Goal: Task Accomplishment & Management: Manage account settings

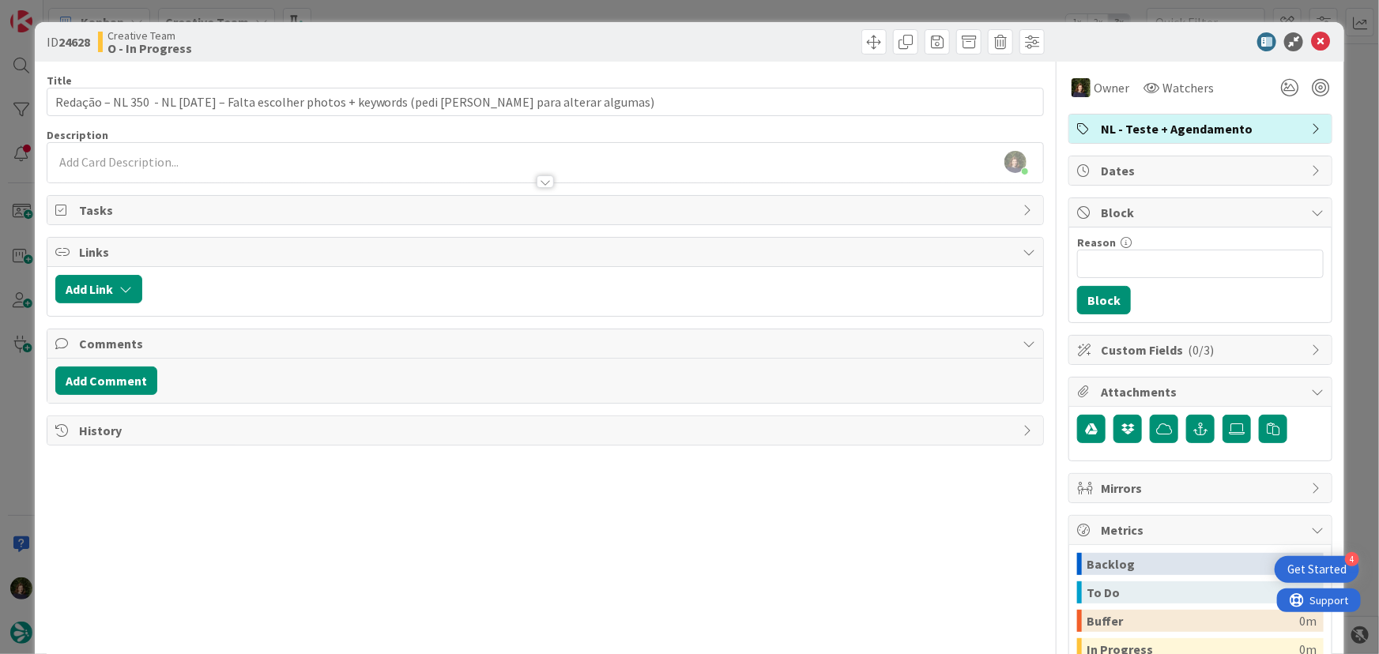
scroll to position [718, 0]
click at [1312, 38] on icon at bounding box center [1320, 41] width 19 height 19
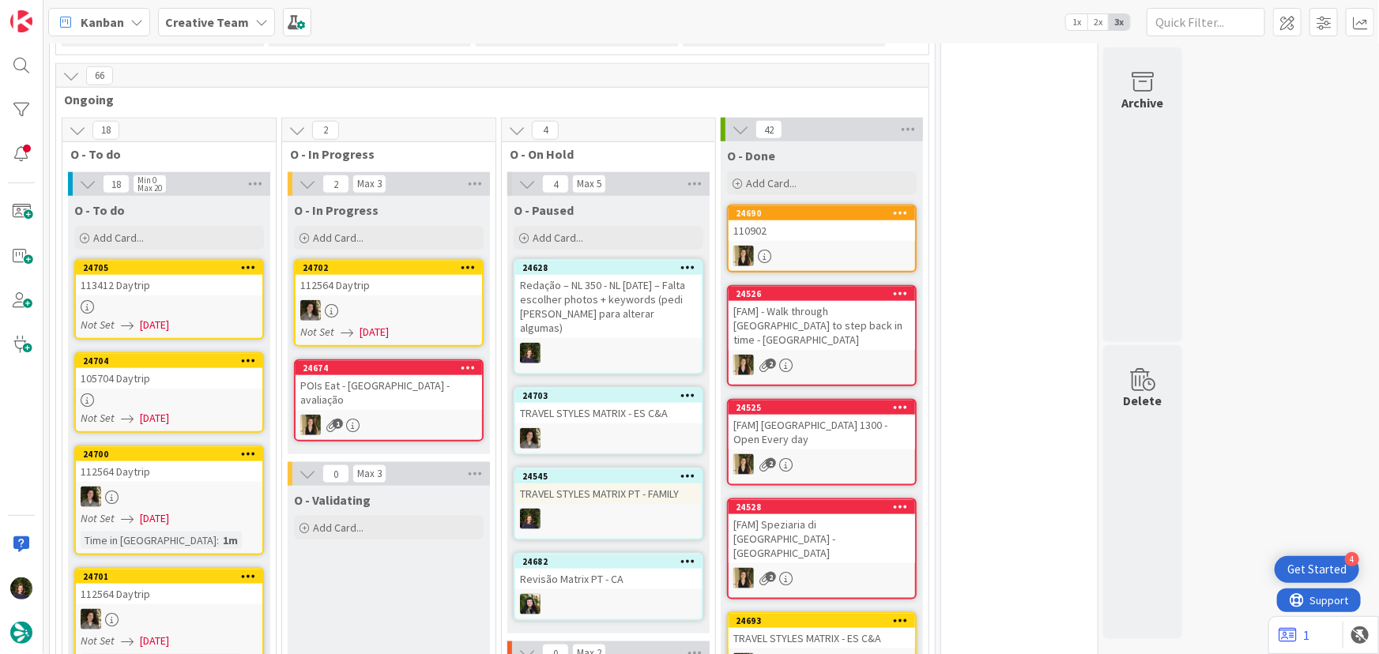
click at [611, 292] on div "Redação – NL 350 - NL [DATE] – Falta escolher photos + keywords (pedi [PERSON_N…" at bounding box center [608, 306] width 186 height 63
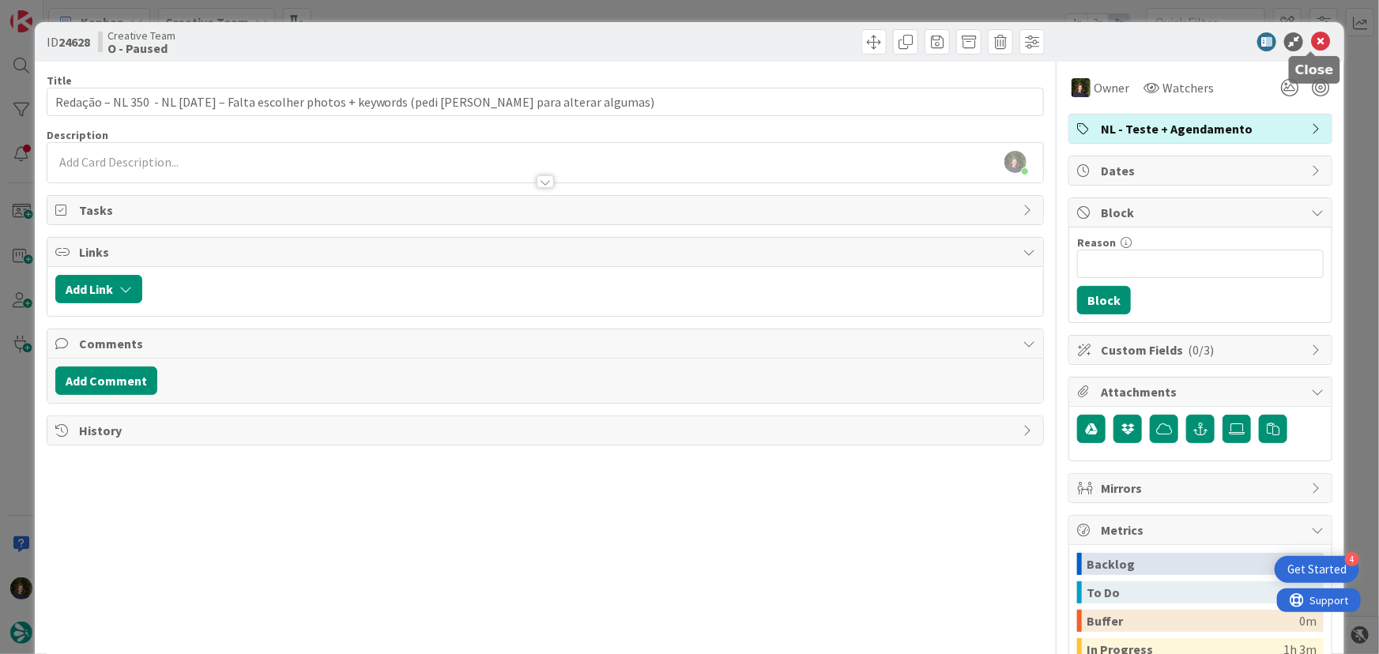
click at [1316, 44] on icon at bounding box center [1320, 41] width 19 height 19
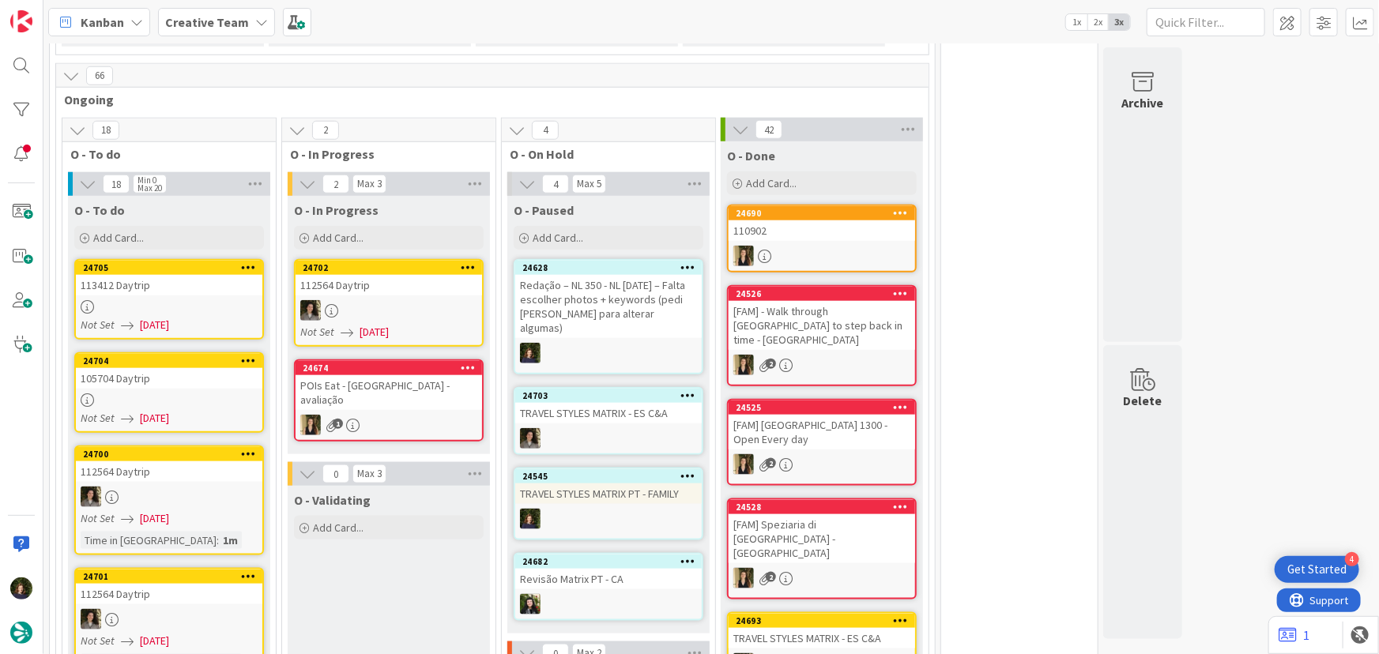
click at [175, 275] on div "113412 Daytrip" at bounding box center [169, 285] width 186 height 21
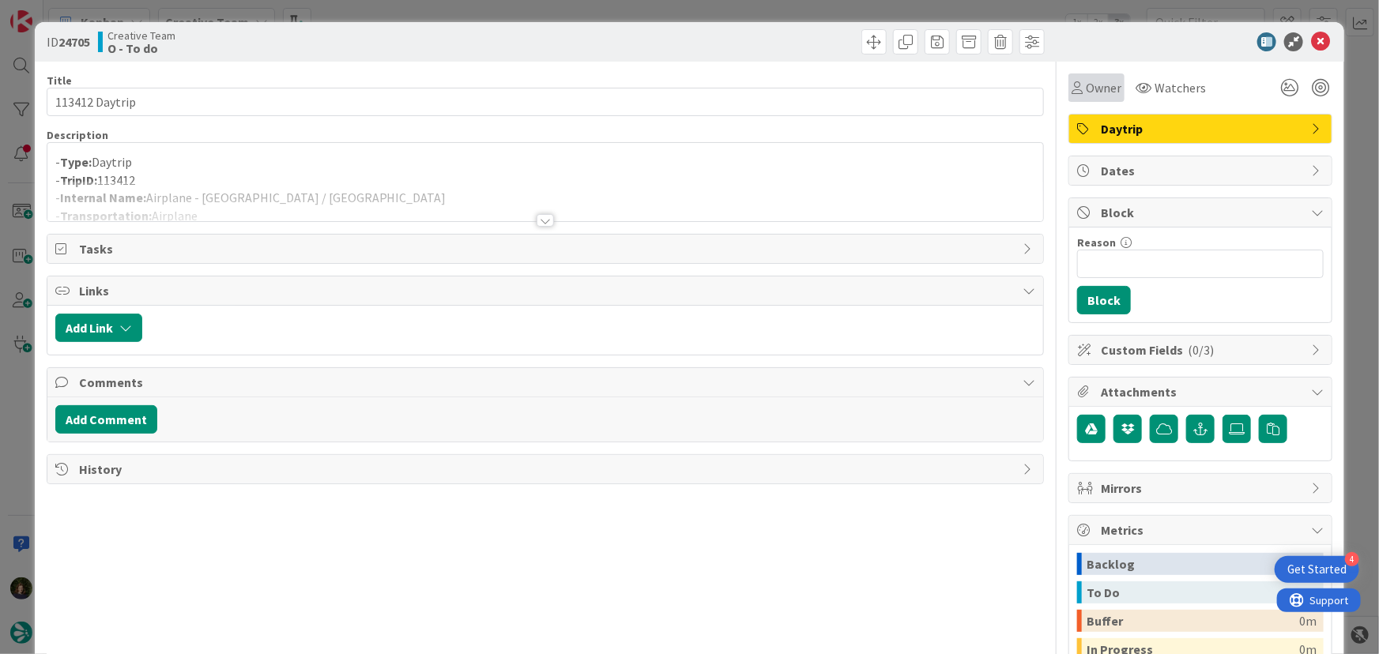
click at [1086, 87] on span "Owner" at bounding box center [1104, 87] width 36 height 19
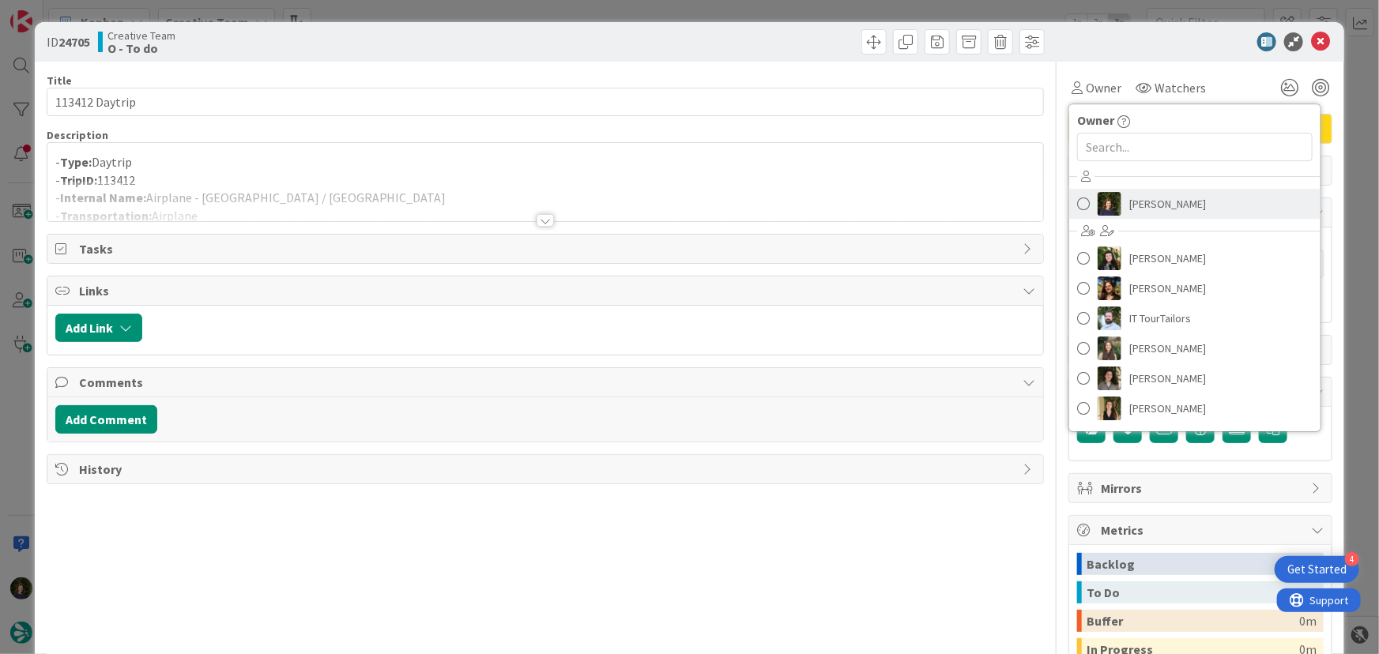
click at [1148, 205] on span "[PERSON_NAME]" at bounding box center [1167, 204] width 77 height 24
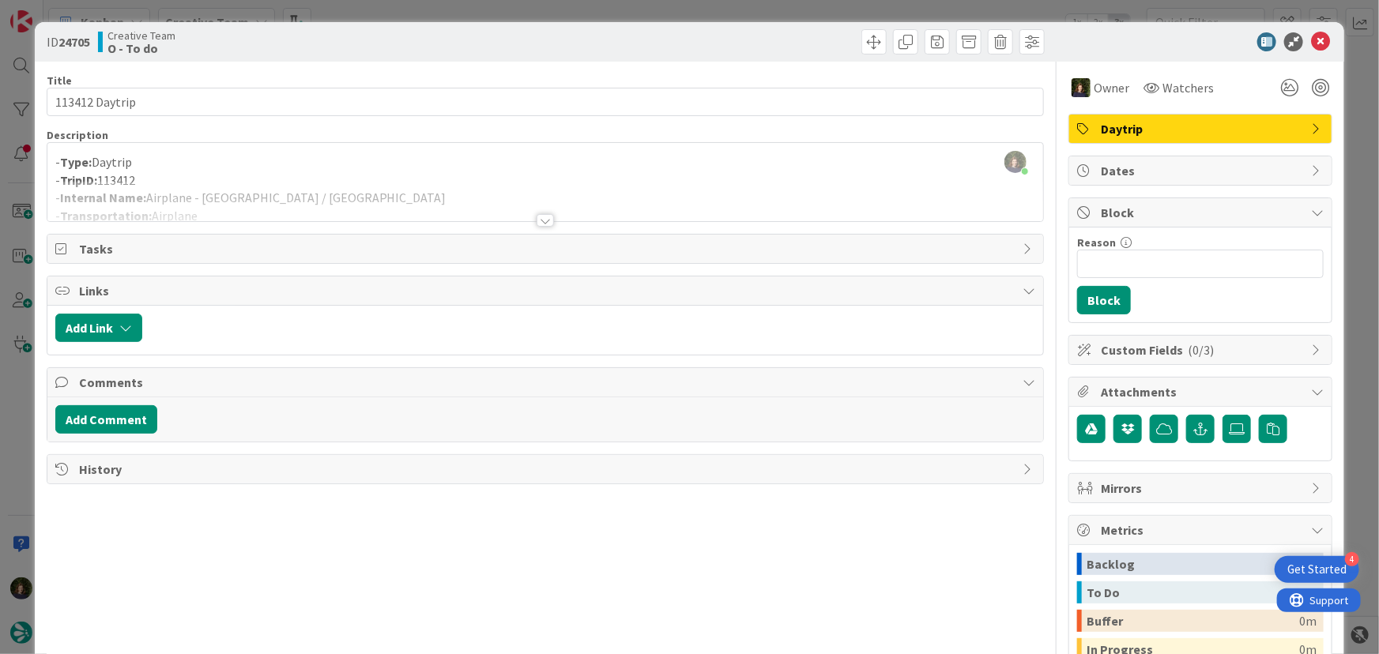
click at [537, 224] on div at bounding box center [545, 220] width 17 height 13
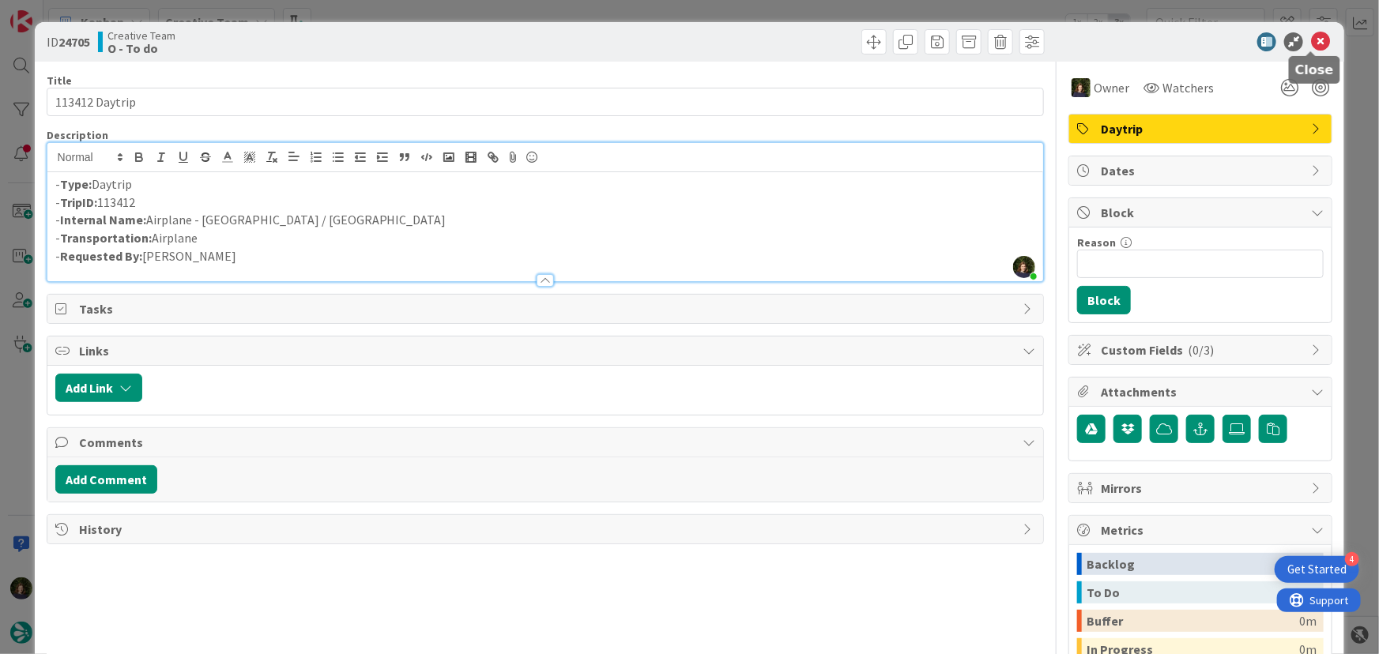
click at [1311, 45] on icon at bounding box center [1320, 41] width 19 height 19
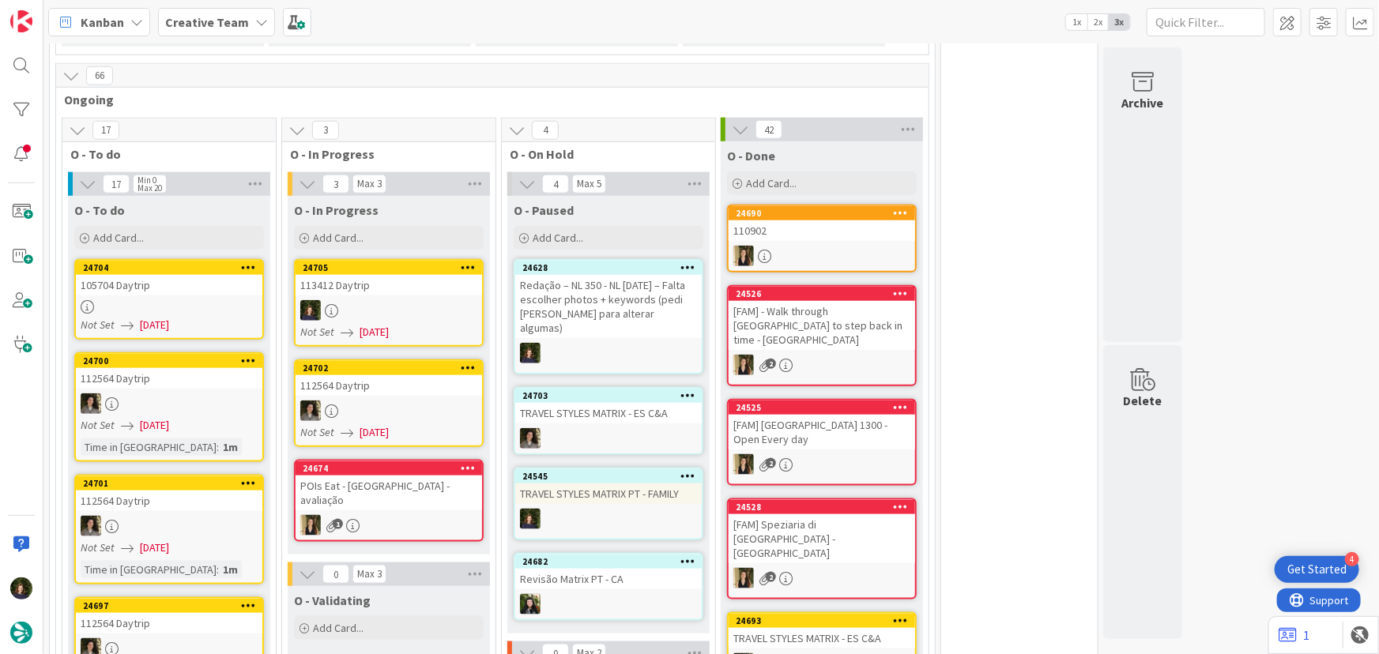
click at [360, 300] on div at bounding box center [389, 310] width 186 height 21
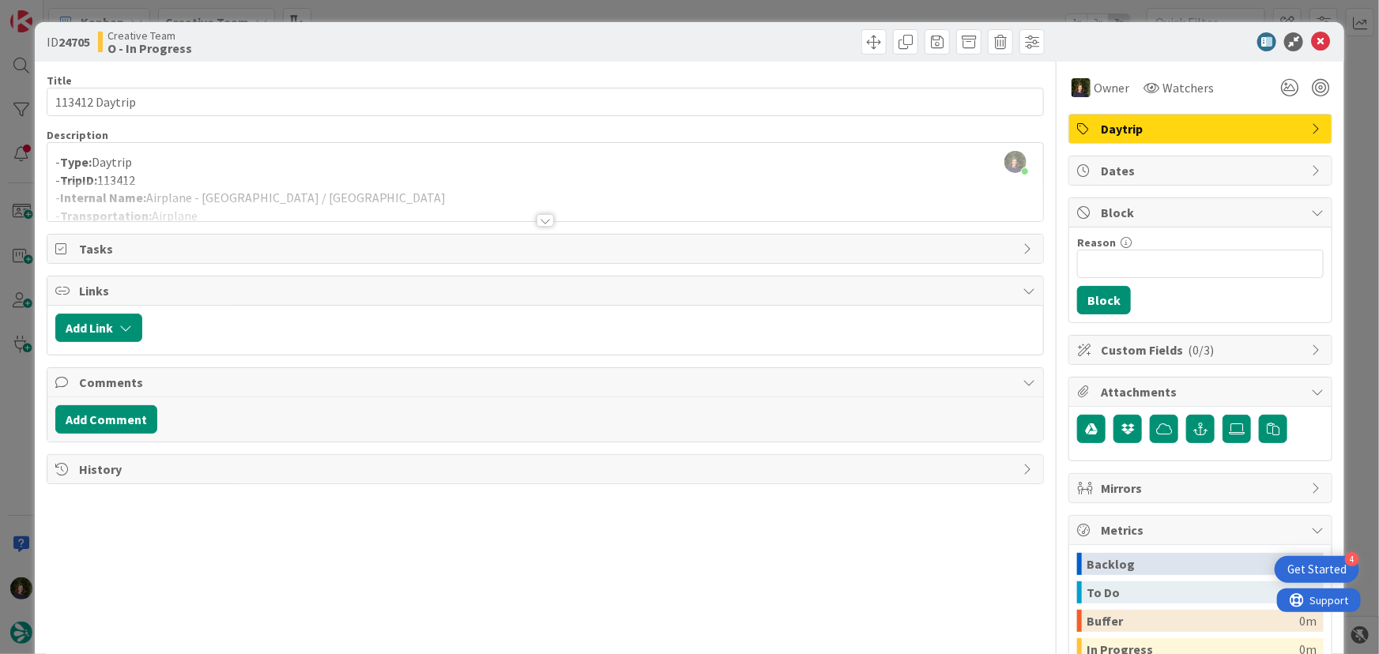
click at [277, 216] on div at bounding box center [545, 201] width 996 height 40
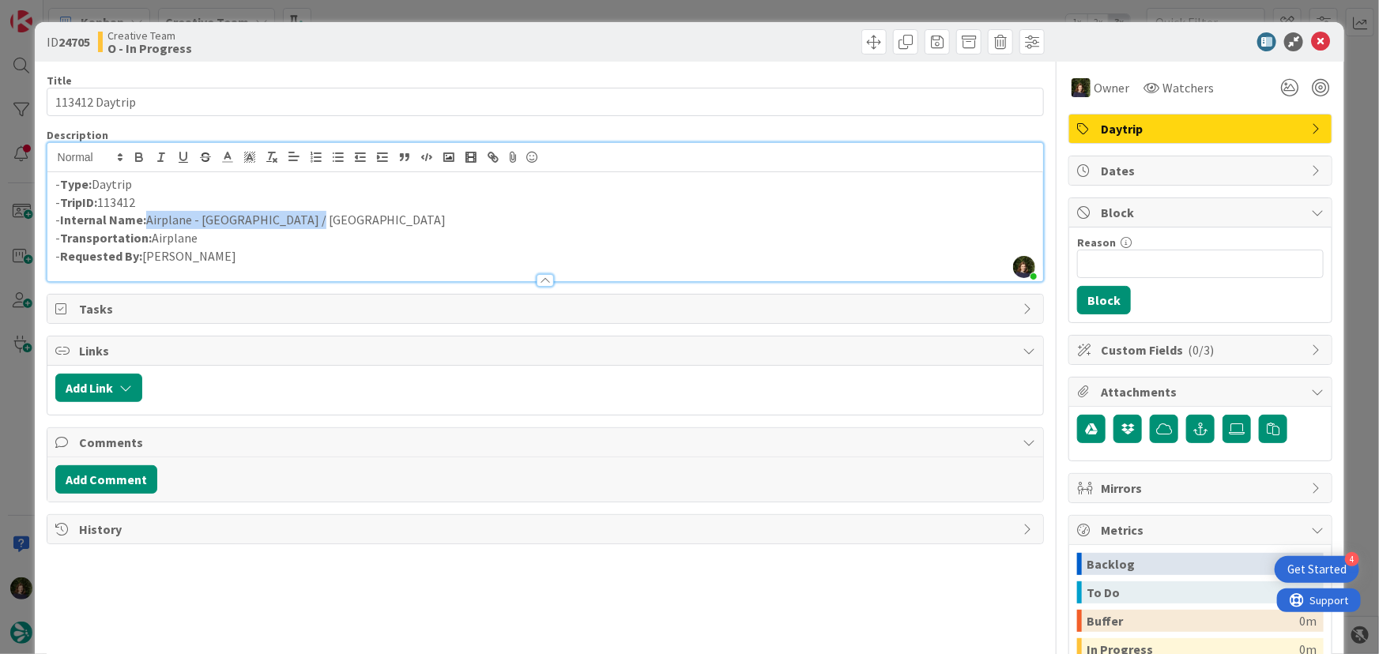
drag, startPoint x: 149, startPoint y: 218, endPoint x: 306, endPoint y: 219, distance: 157.2
click at [306, 219] on p "- Internal Name: Airplane - [GEOGRAPHIC_DATA] / [GEOGRAPHIC_DATA]" at bounding box center [545, 220] width 981 height 18
copy p "Airplane - [GEOGRAPHIC_DATA] / [GEOGRAPHIC_DATA]"
drag, startPoint x: 1312, startPoint y: 39, endPoint x: 1296, endPoint y: 50, distance: 19.3
click at [1312, 39] on icon at bounding box center [1320, 41] width 19 height 19
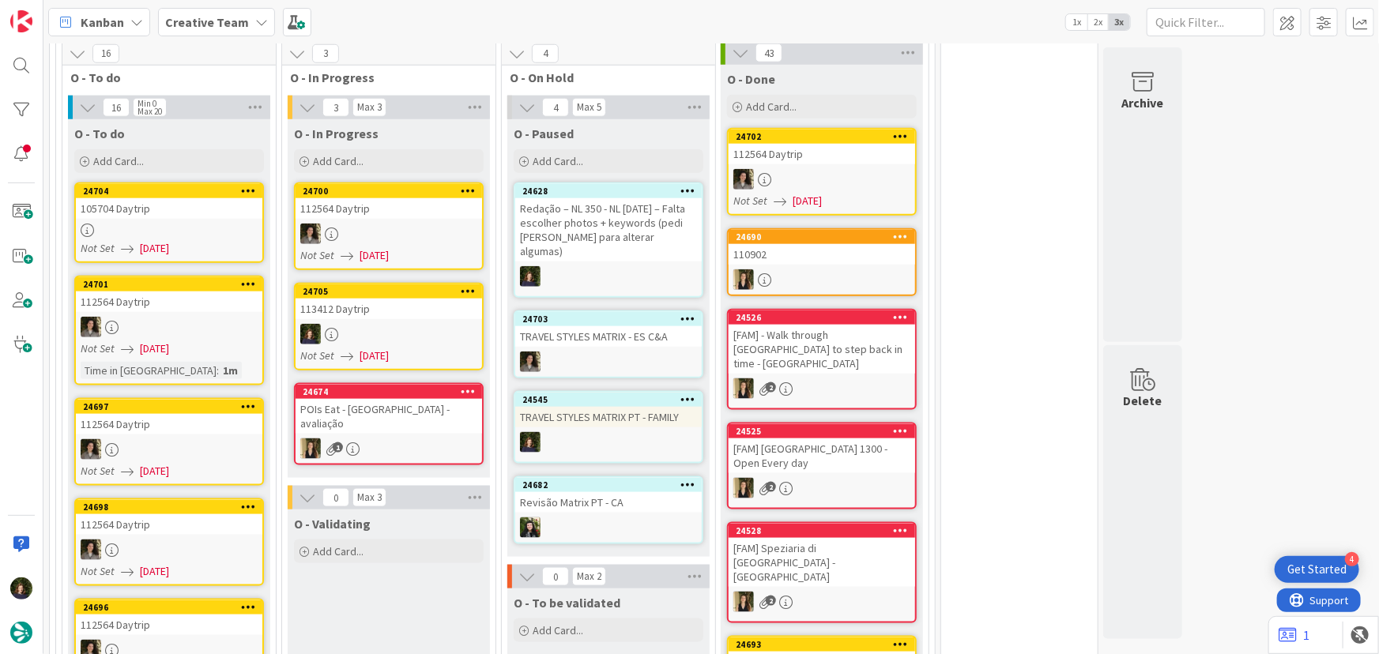
scroll to position [656, 0]
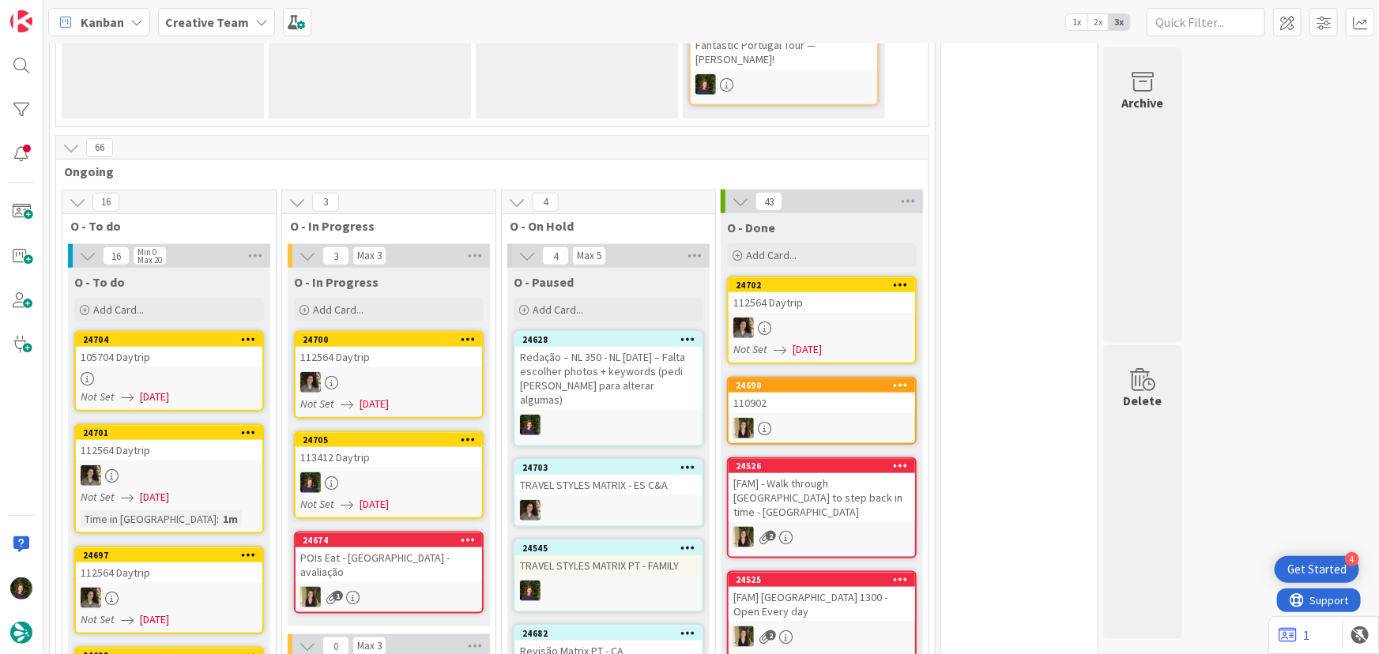
click at [363, 473] on div at bounding box center [389, 483] width 186 height 21
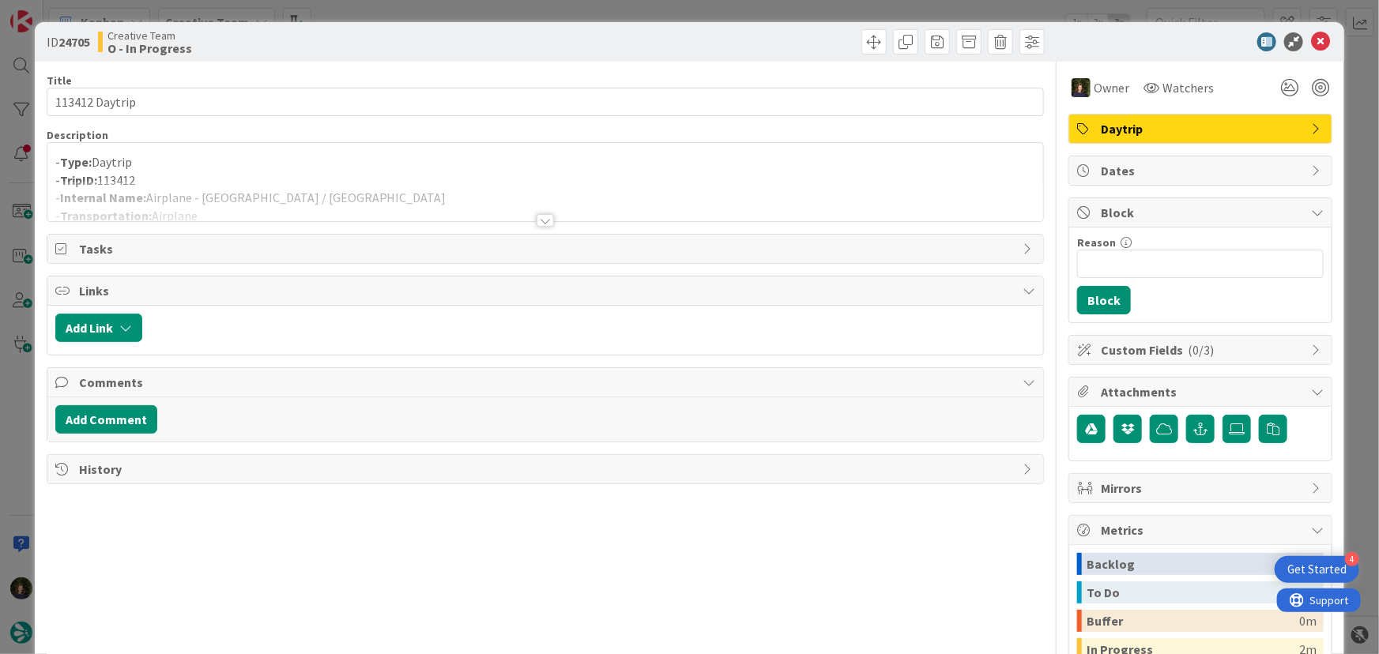
click at [323, 198] on div at bounding box center [545, 201] width 996 height 40
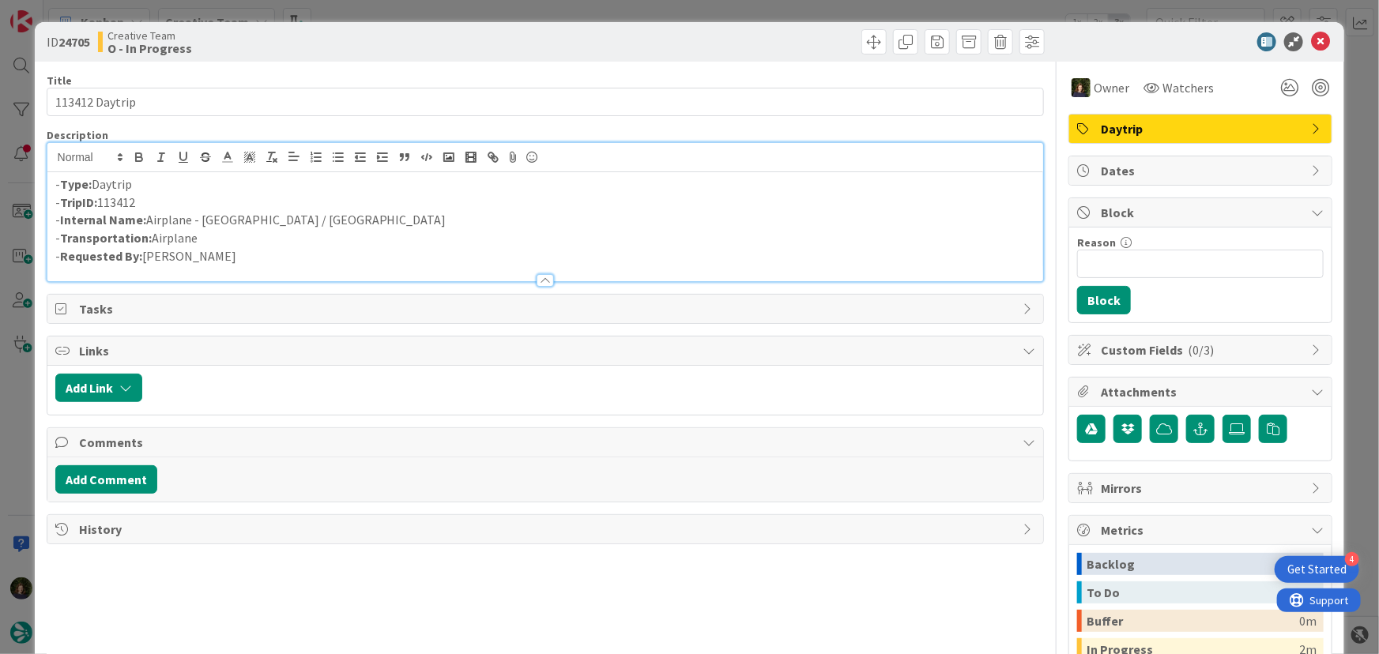
drag, startPoint x: 158, startPoint y: 201, endPoint x: 58, endPoint y: 205, distance: 99.6
click at [58, 205] on p "- TripID: 113412" at bounding box center [545, 203] width 981 height 18
copy p "TripID: 113412"
drag, startPoint x: 145, startPoint y: 226, endPoint x: 303, endPoint y: 217, distance: 158.3
click at [303, 217] on p "- Internal Name: Airplane - [GEOGRAPHIC_DATA] / [GEOGRAPHIC_DATA]" at bounding box center [545, 220] width 981 height 18
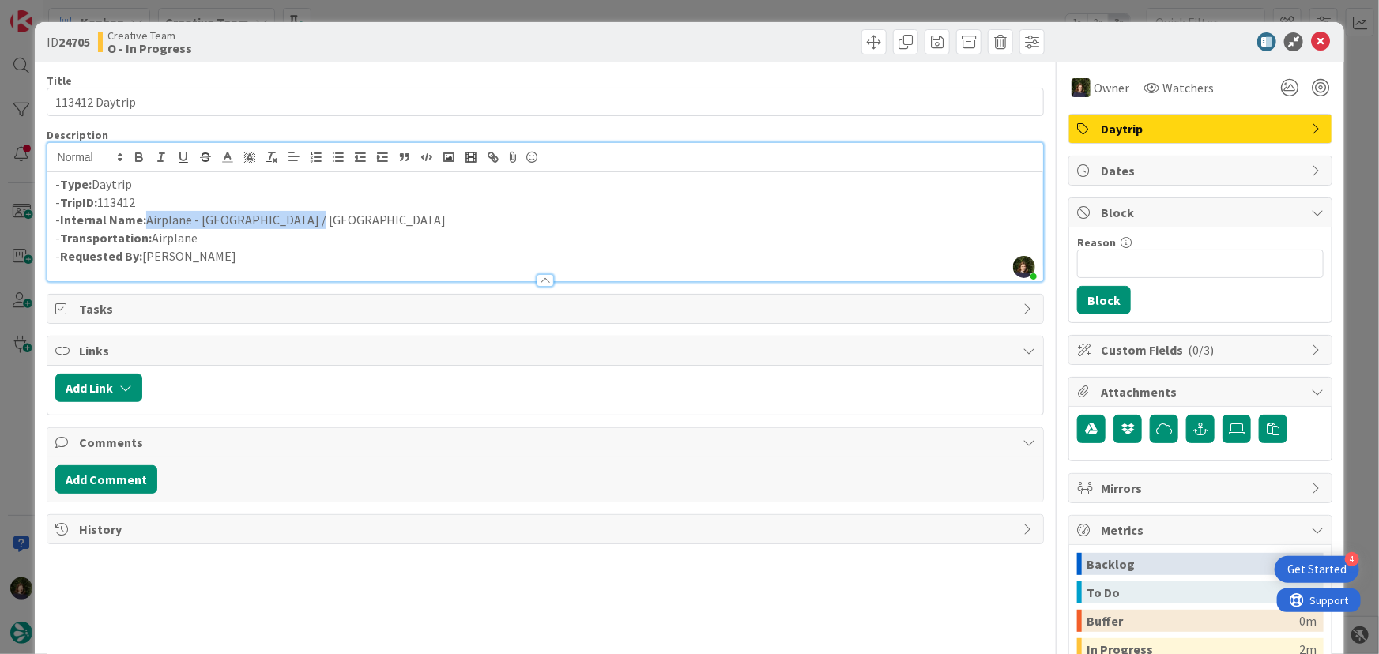
copy p "Airplane - [GEOGRAPHIC_DATA] / [GEOGRAPHIC_DATA]"
click at [1311, 45] on icon at bounding box center [1320, 41] width 19 height 19
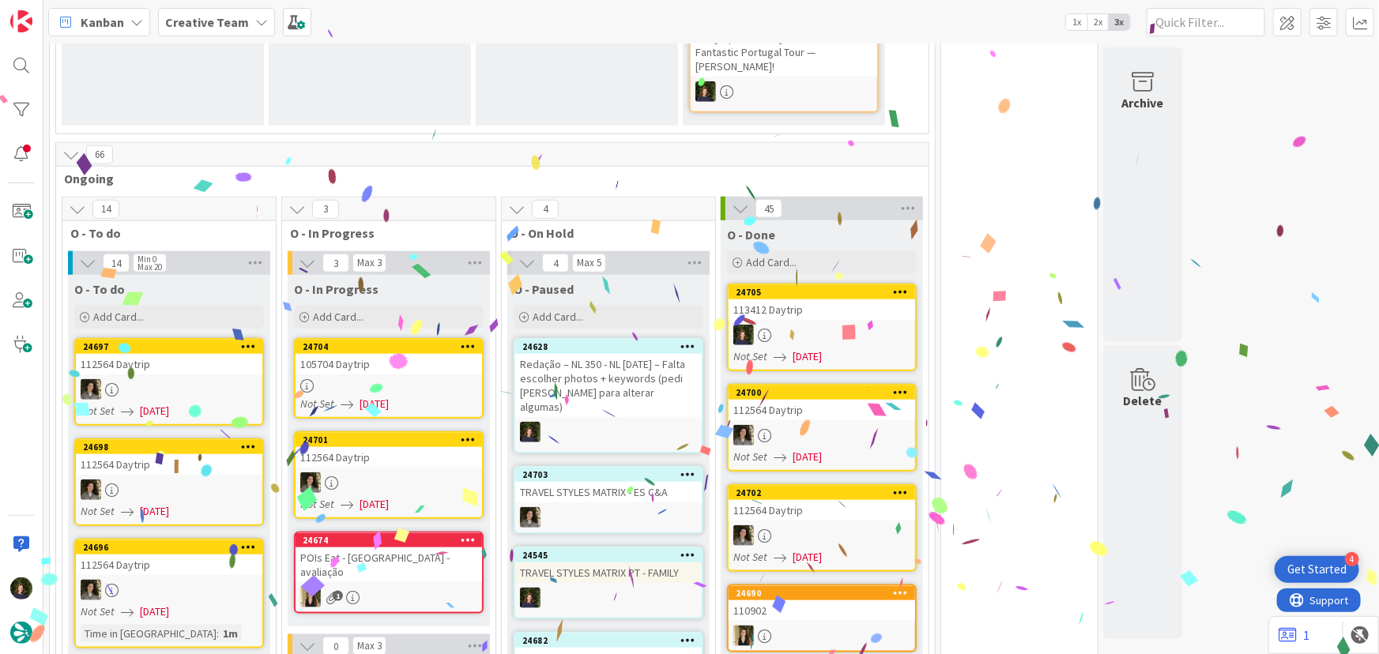
click at [386, 354] on div "105704 Daytrip" at bounding box center [389, 364] width 186 height 21
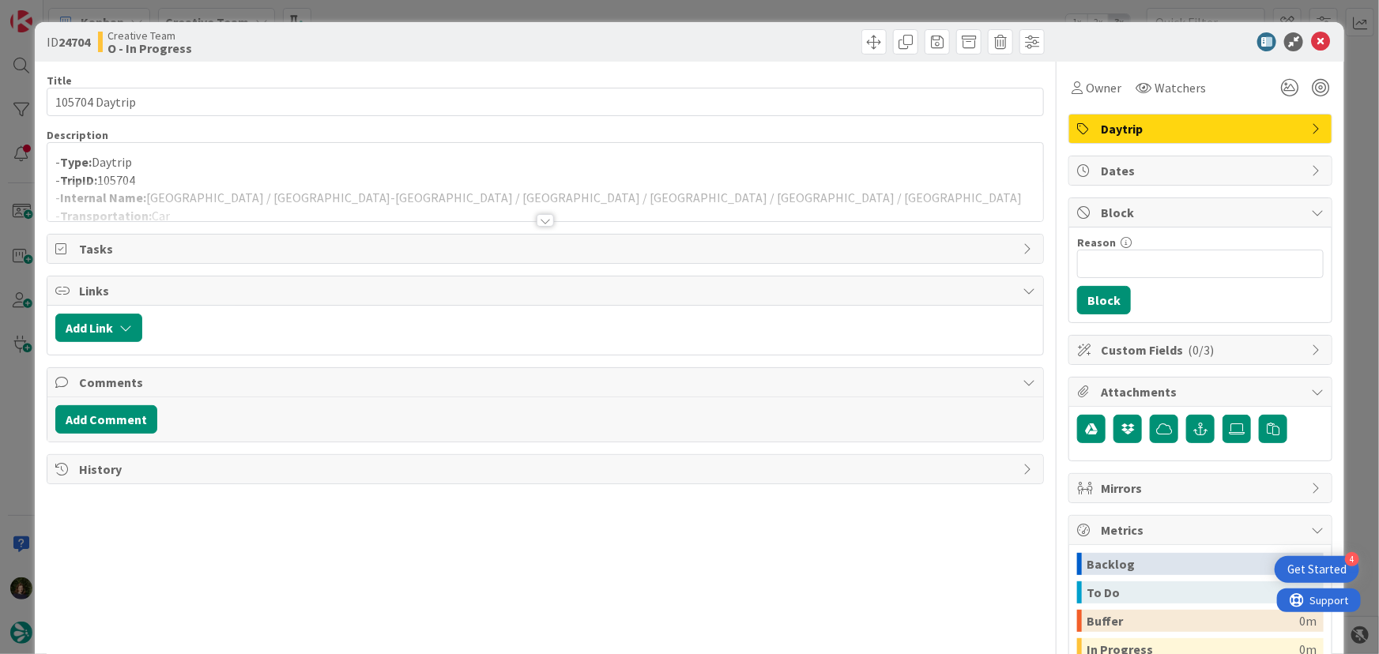
click at [531, 226] on div "Title 14 / 128 105704 Daytrip Description - Type: Daytrip - TripID: 105704 - In…" at bounding box center [546, 438] width 998 height 753
click at [543, 226] on div at bounding box center [545, 220] width 17 height 13
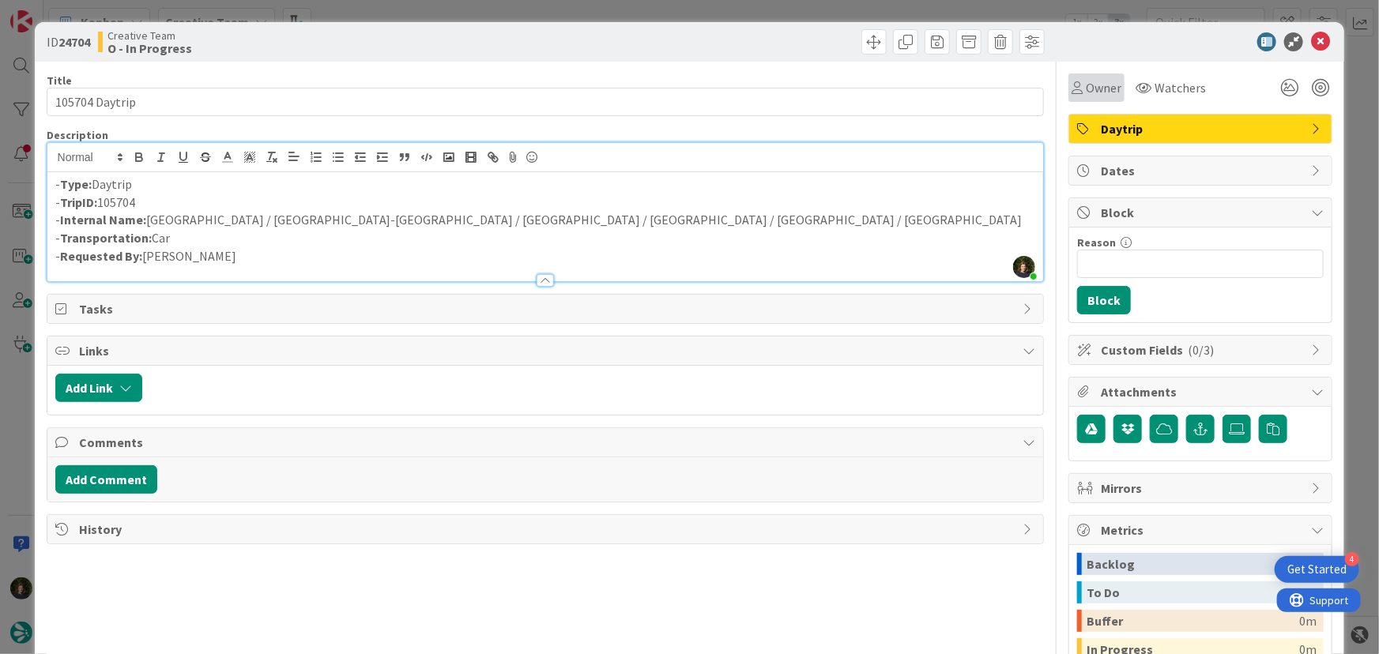
click at [1092, 82] on span "Owner" at bounding box center [1104, 87] width 36 height 19
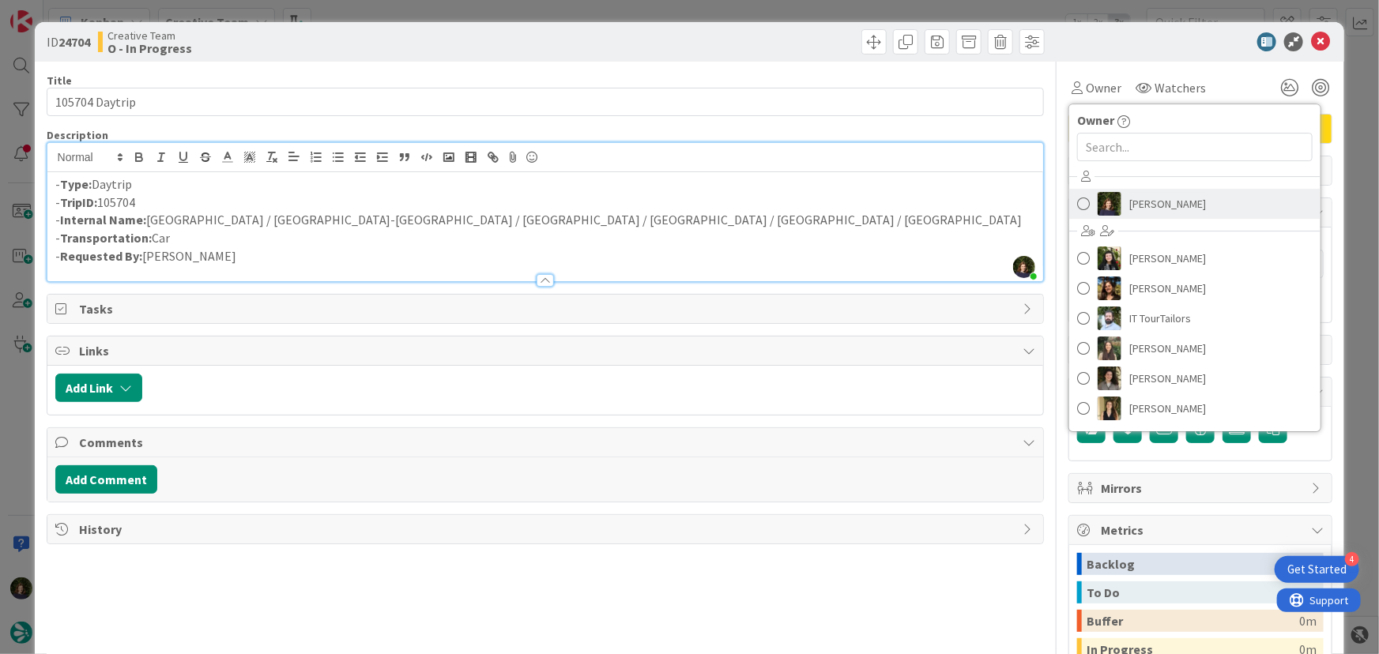
click at [1138, 205] on span "[PERSON_NAME]" at bounding box center [1167, 204] width 77 height 24
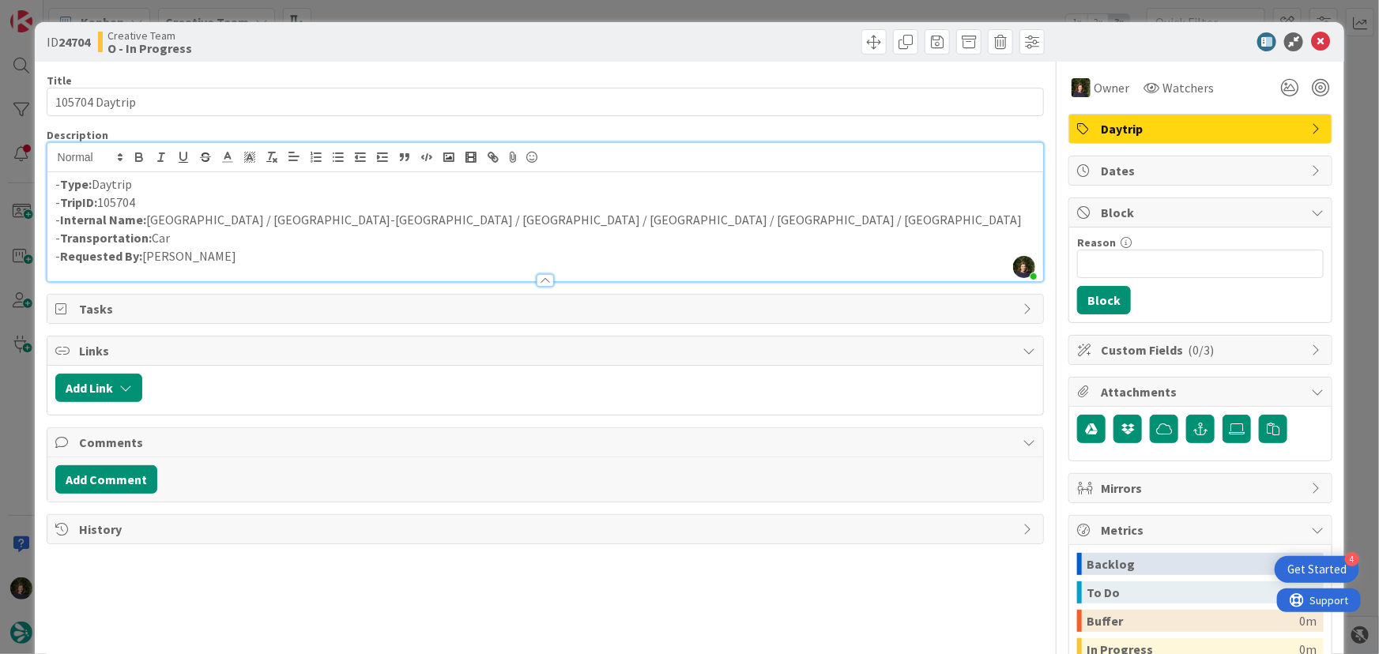
click at [390, 219] on p "- Internal Name: [GEOGRAPHIC_DATA] / [GEOGRAPHIC_DATA]-[GEOGRAPHIC_DATA] / [GEO…" at bounding box center [545, 220] width 981 height 18
drag, startPoint x: 153, startPoint y: 219, endPoint x: 732, endPoint y: 229, distance: 578.5
click at [729, 230] on div "- Type: Daytrip - TripID: 105704 - Internal Name: [GEOGRAPHIC_DATA] / [GEOGRAPH…" at bounding box center [545, 226] width 996 height 109
click at [455, 183] on p "- Type: Daytrip" at bounding box center [545, 184] width 981 height 18
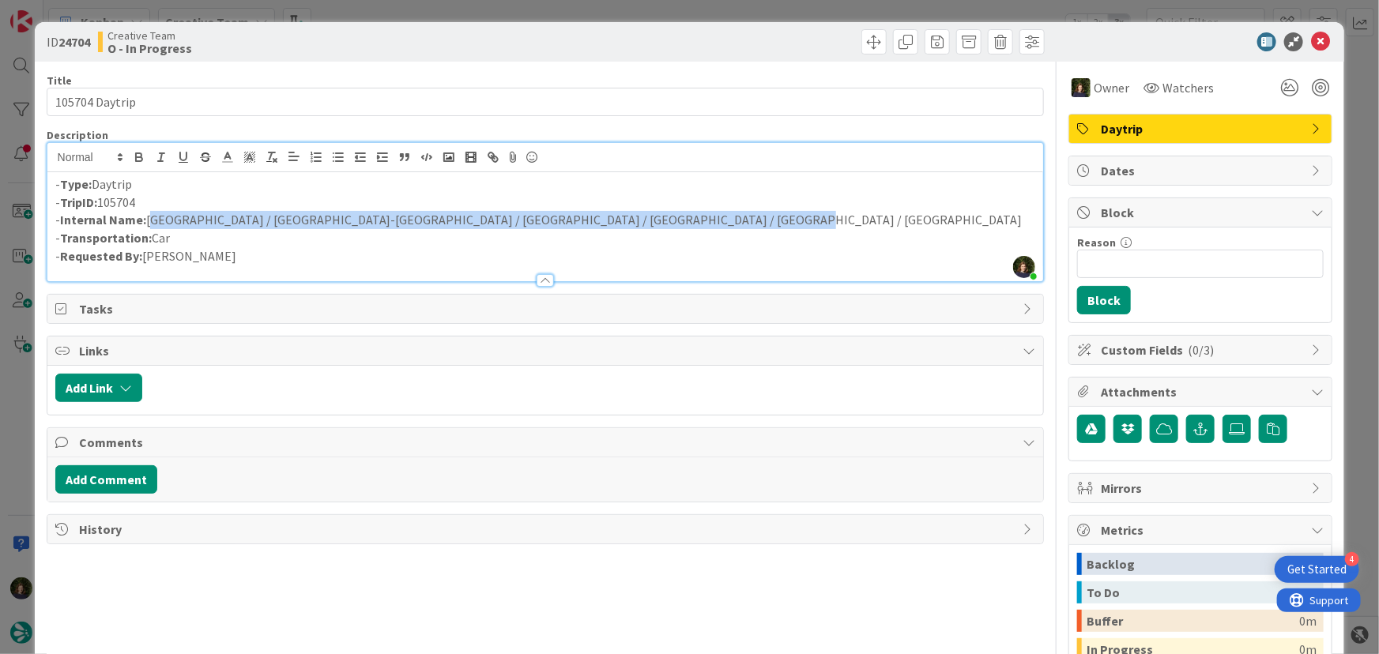
drag, startPoint x: 148, startPoint y: 221, endPoint x: 695, endPoint y: 221, distance: 547.6
click at [695, 221] on p "- Internal Name: [GEOGRAPHIC_DATA] / [GEOGRAPHIC_DATA]-[GEOGRAPHIC_DATA] / [GEO…" at bounding box center [545, 220] width 981 height 18
copy p "[GEOGRAPHIC_DATA] / [GEOGRAPHIC_DATA]-[GEOGRAPHIC_DATA] / [GEOGRAPHIC_DATA] / […"
drag, startPoint x: 157, startPoint y: 198, endPoint x: 63, endPoint y: 208, distance: 94.6
click at [59, 209] on p "- TripID: 105704" at bounding box center [545, 203] width 981 height 18
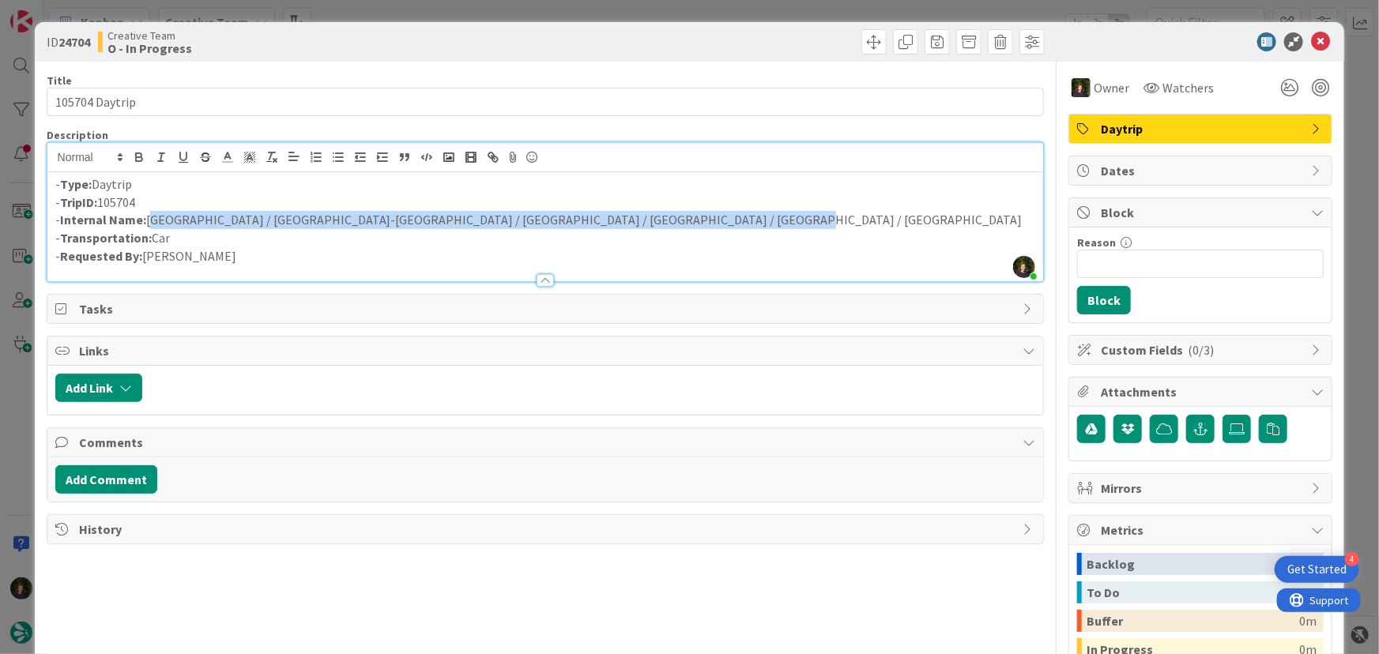
copy p "TripID: 105704"
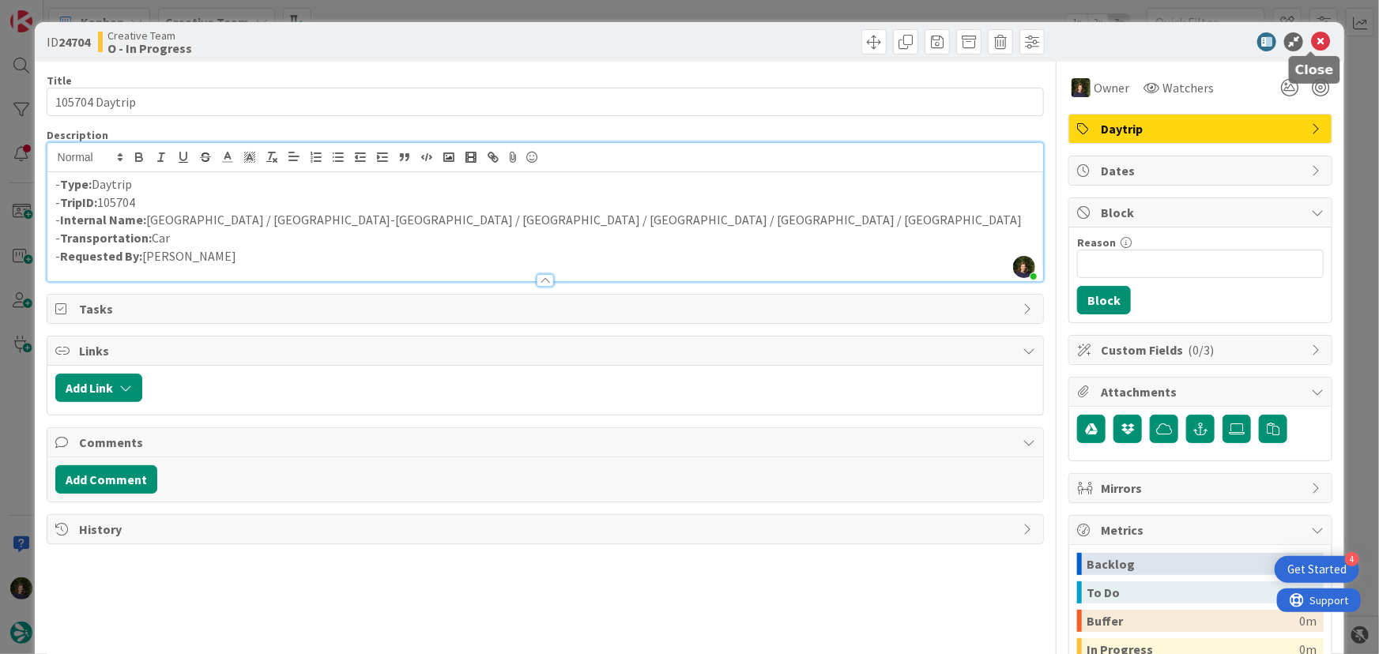
click at [1311, 40] on icon at bounding box center [1320, 41] width 19 height 19
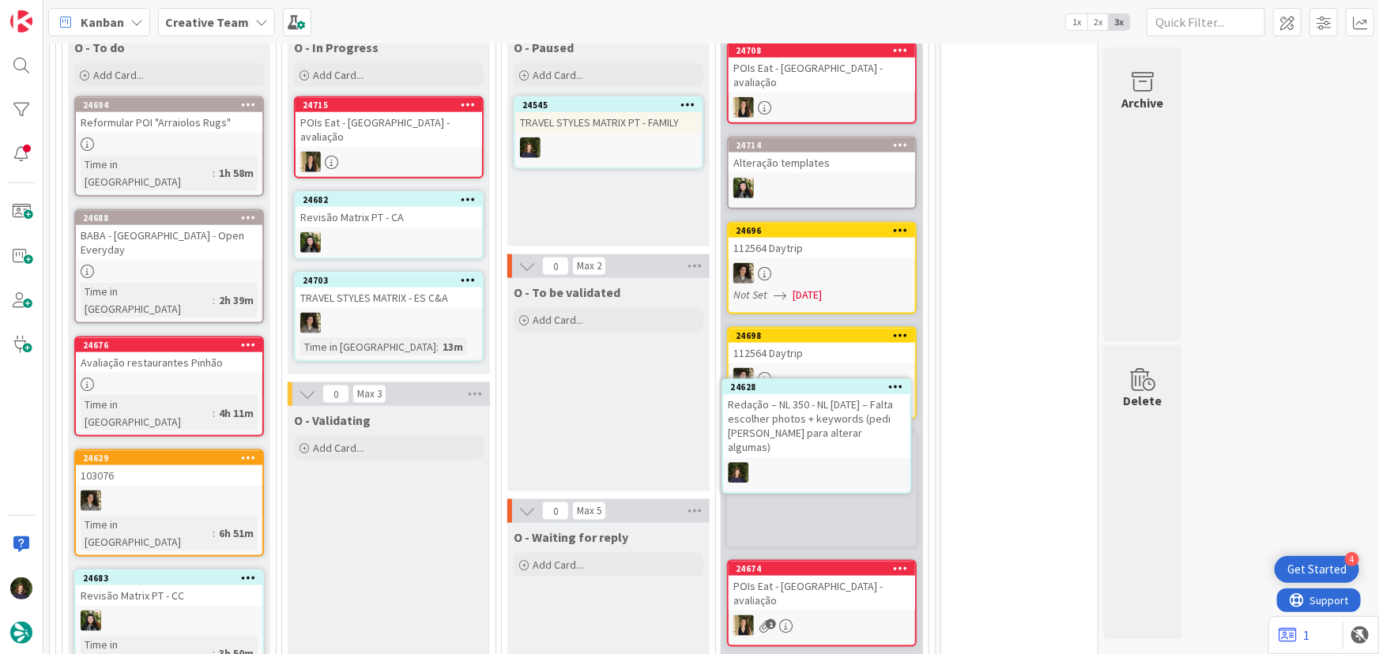
scroll to position [897, 0]
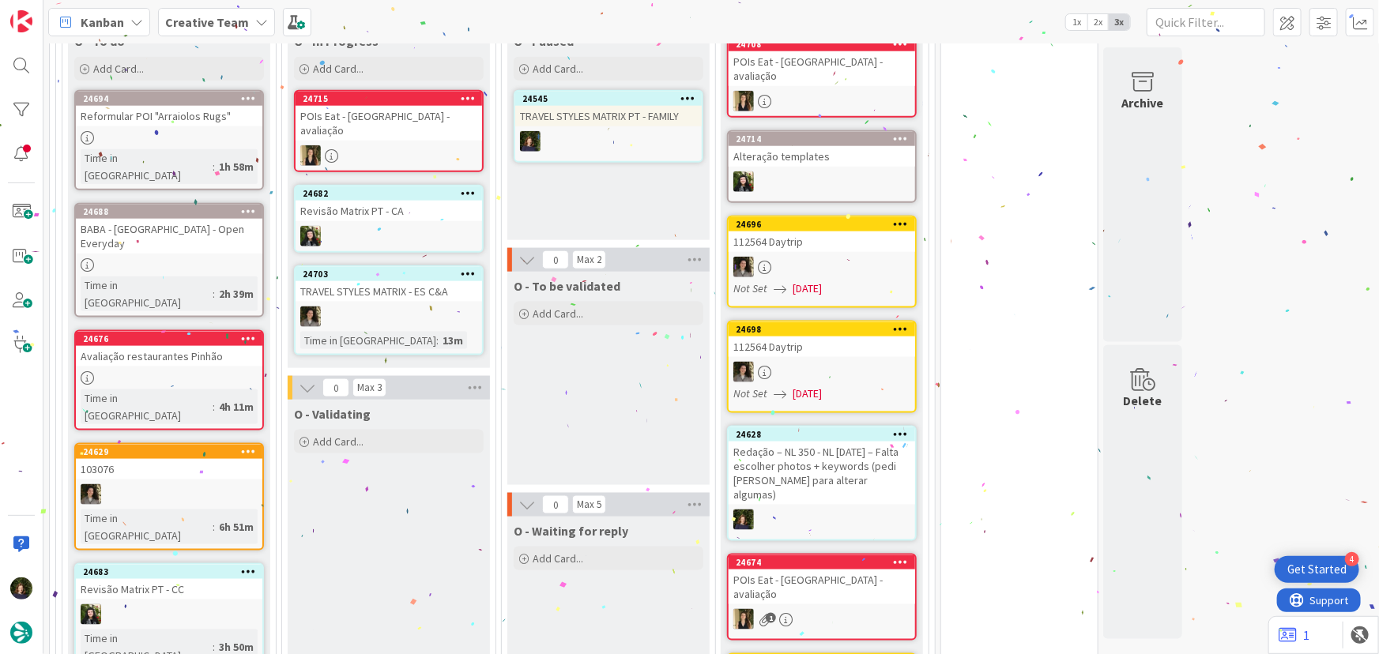
click at [897, 428] on icon at bounding box center [901, 433] width 15 height 11
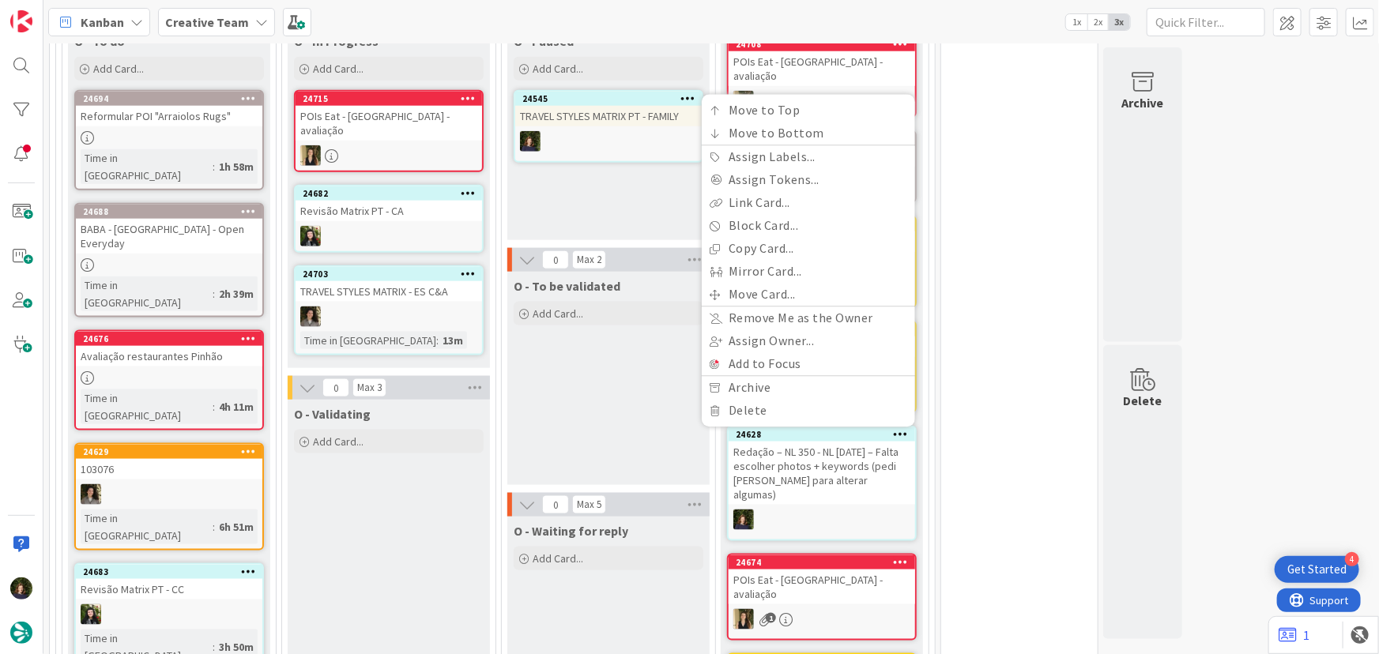
click at [799, 442] on div "Redação – NL 350 - NL [DATE] – Falta escolher photos + keywords (pedi [PERSON_N…" at bounding box center [822, 473] width 186 height 63
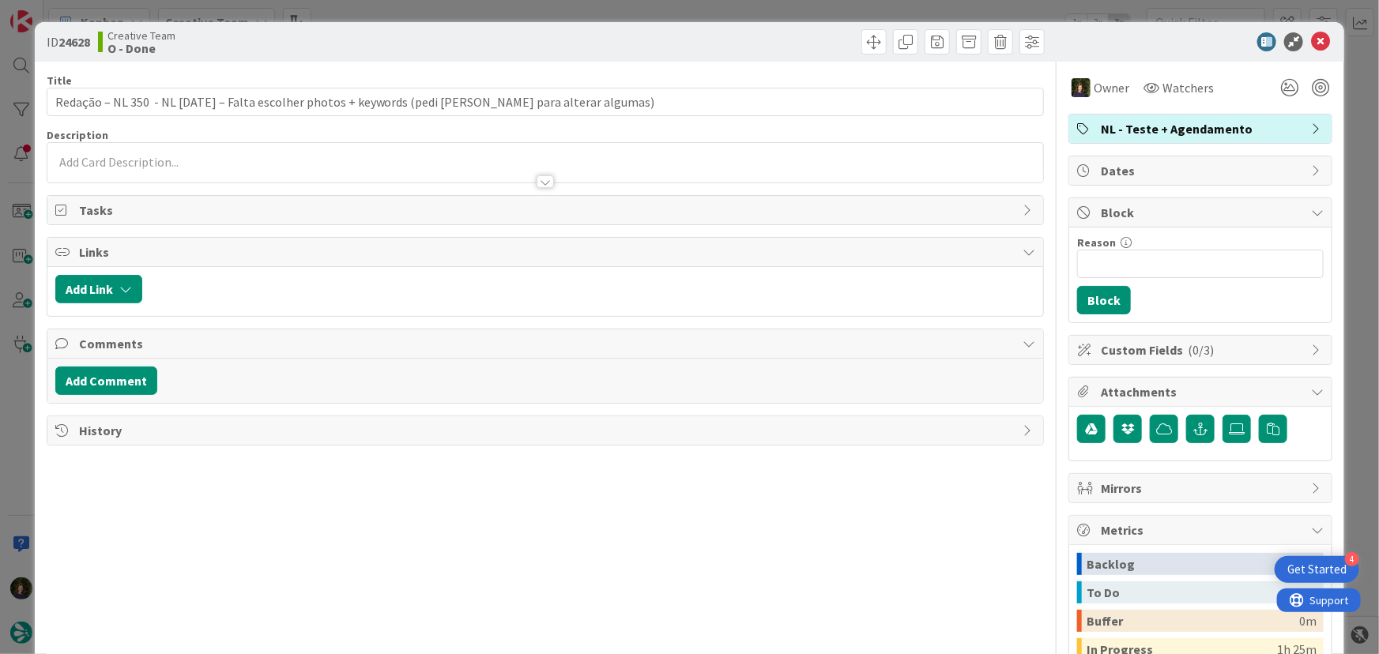
click at [1297, 129] on div "NL - Teste + Agendamento" at bounding box center [1200, 129] width 262 height 28
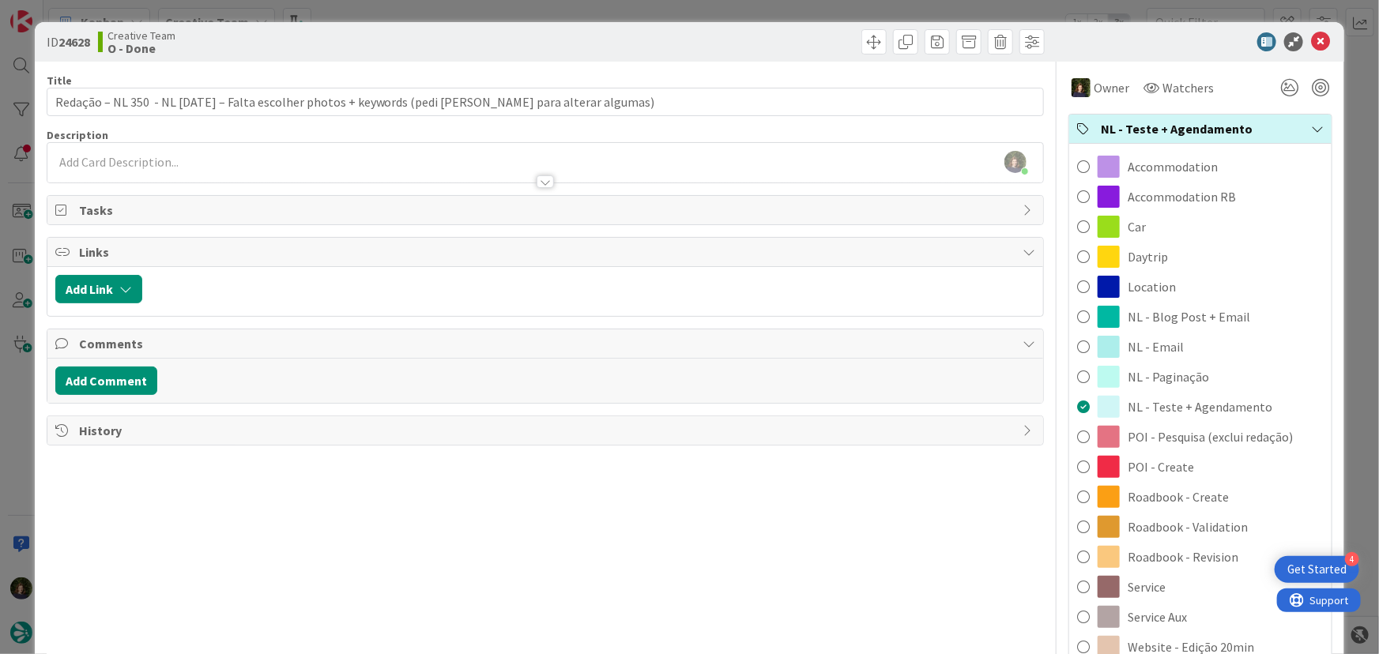
click at [1203, 47] on div at bounding box center [1193, 41] width 280 height 19
click at [1311, 43] on icon at bounding box center [1320, 41] width 19 height 19
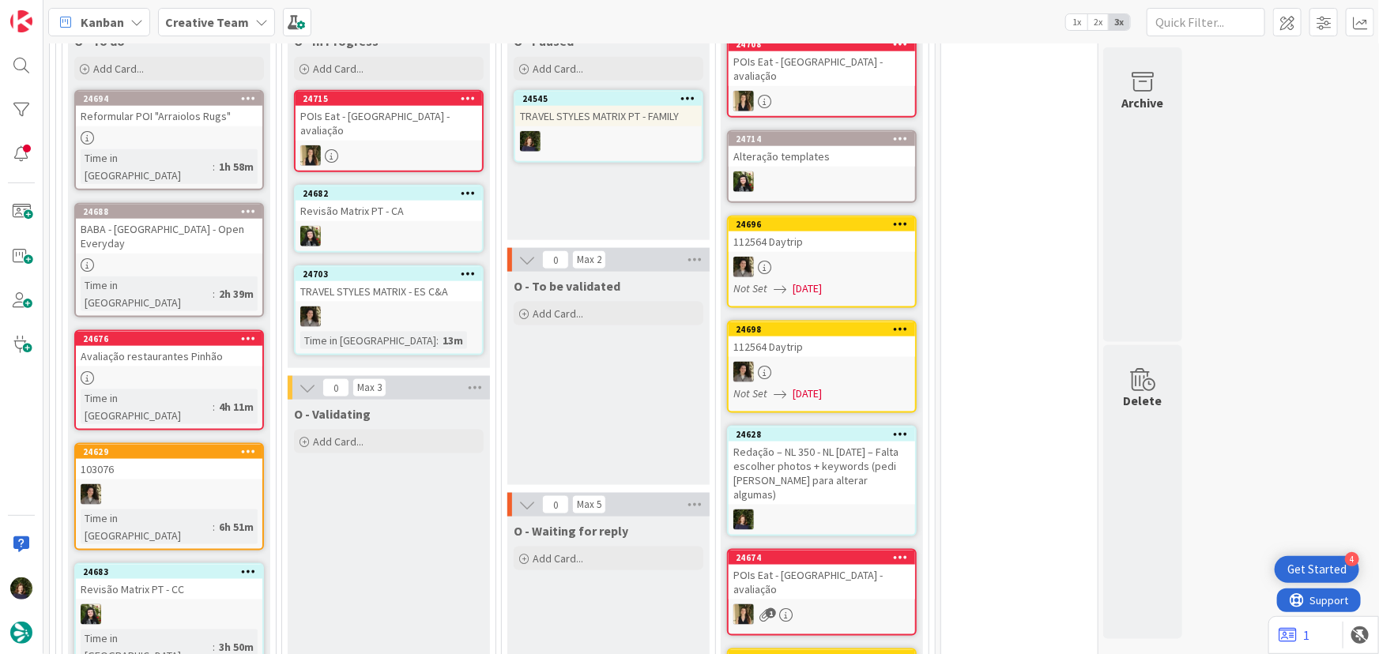
click at [898, 428] on icon at bounding box center [901, 433] width 15 height 11
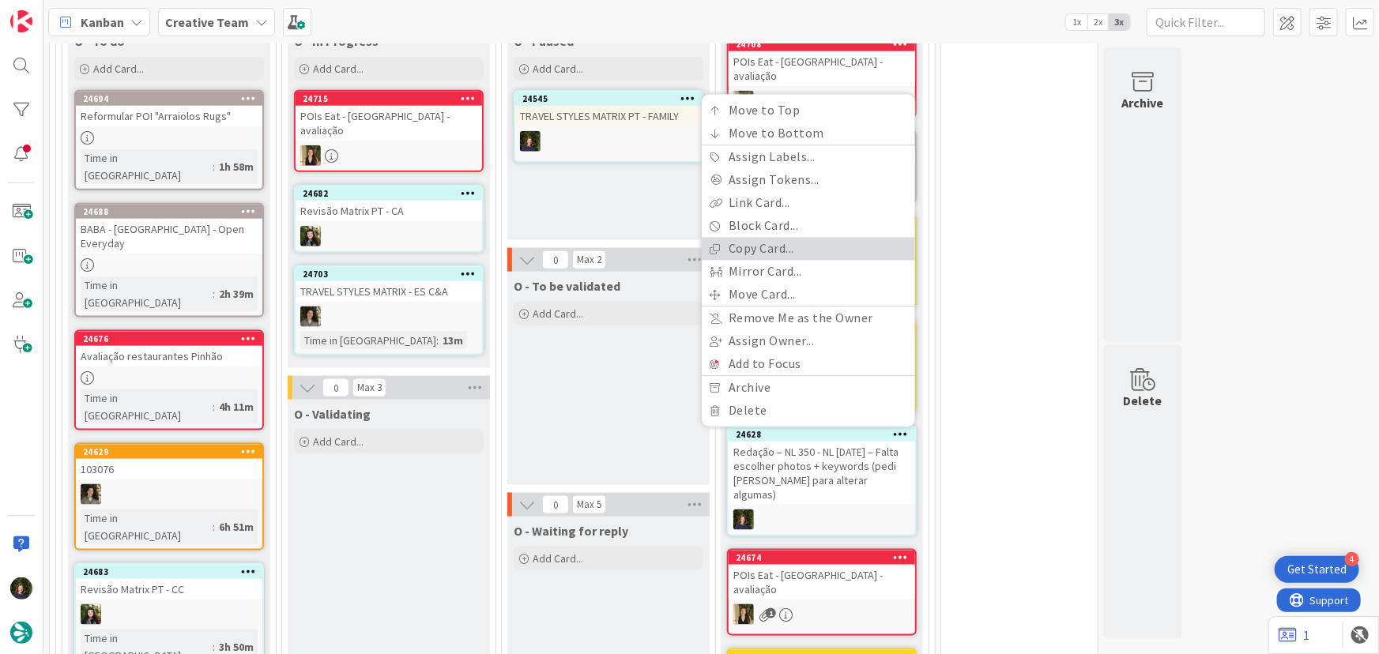
click at [778, 238] on link "Copy Card..." at bounding box center [808, 249] width 213 height 23
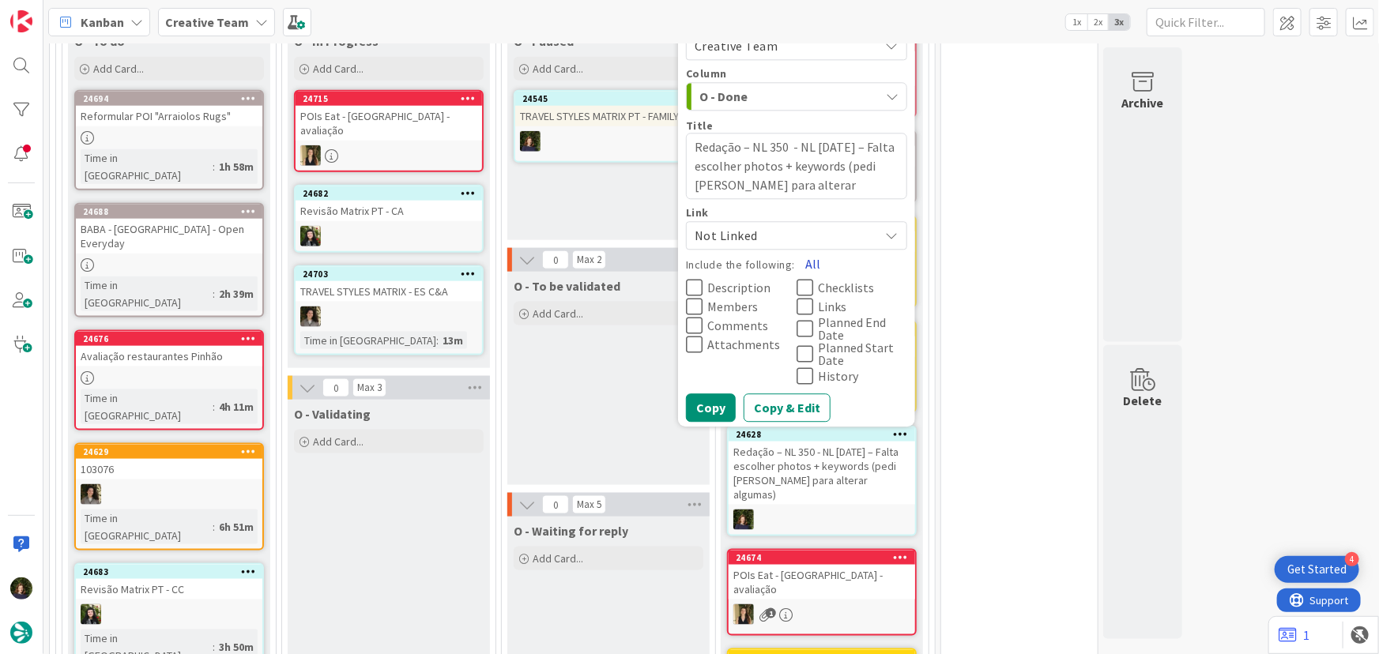
click at [808, 250] on button "All" at bounding box center [813, 264] width 36 height 28
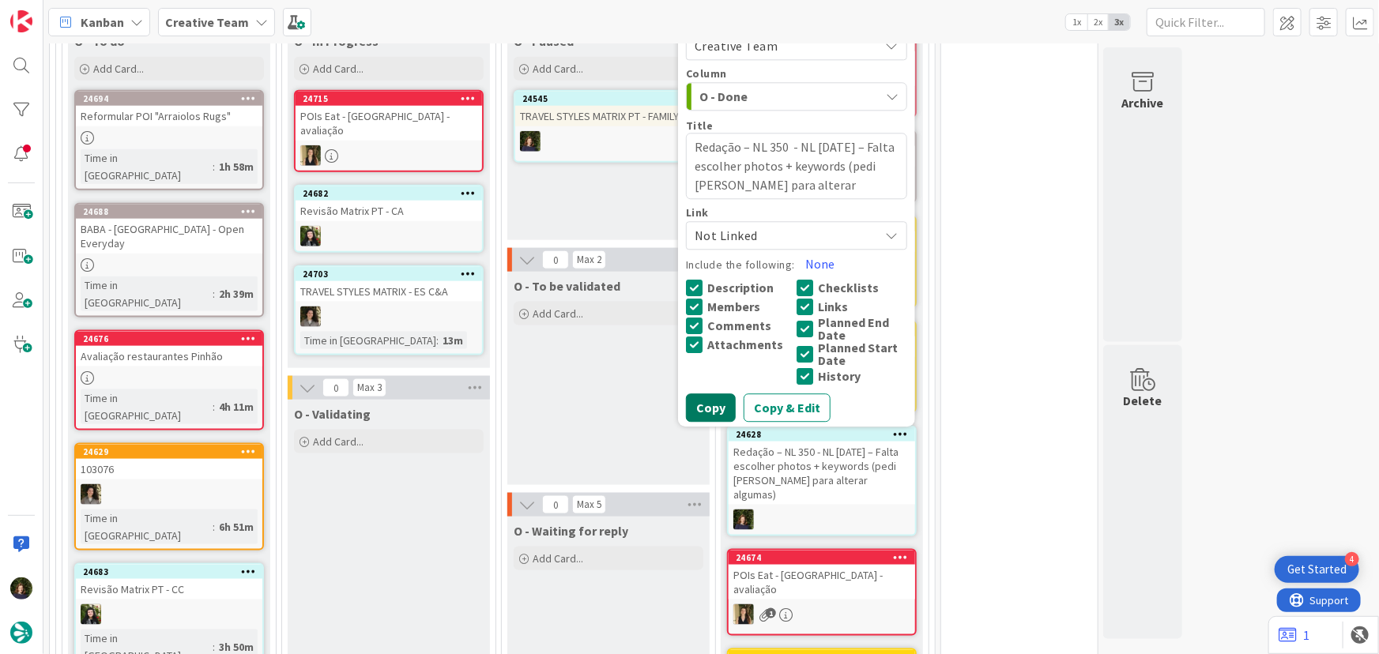
click at [717, 394] on button "Copy" at bounding box center [711, 408] width 50 height 28
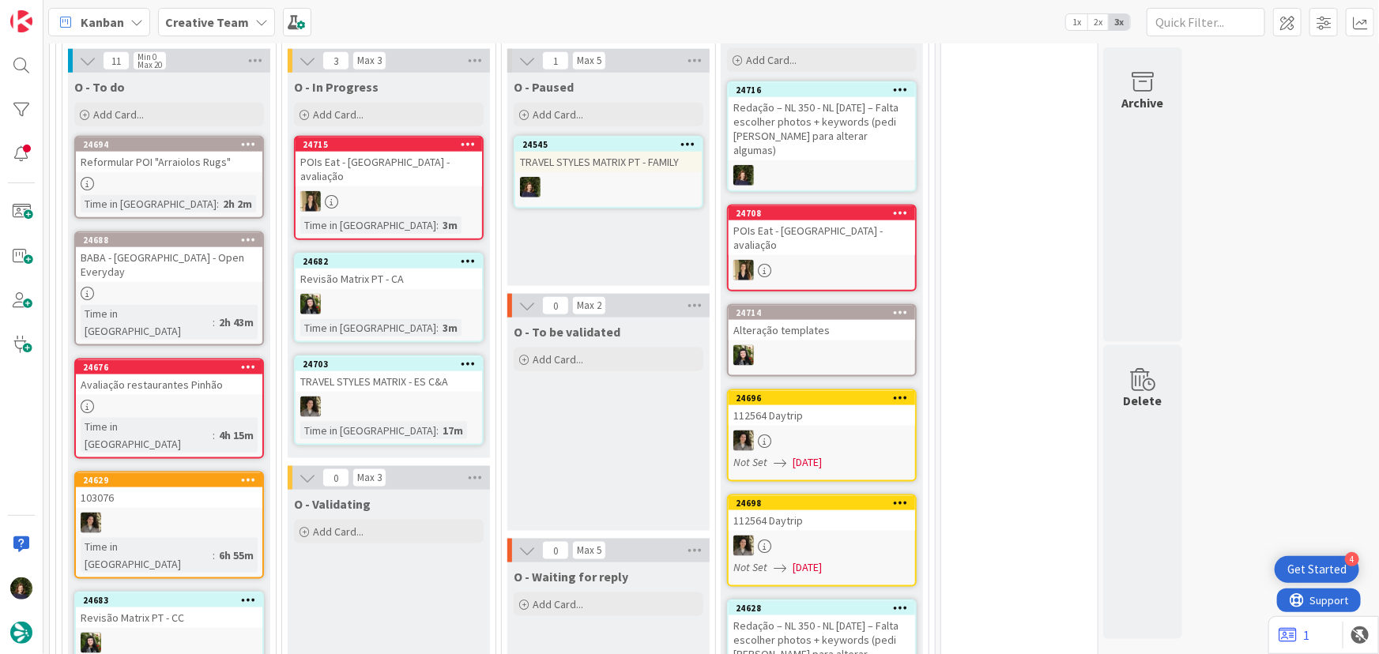
scroll to position [646, 0]
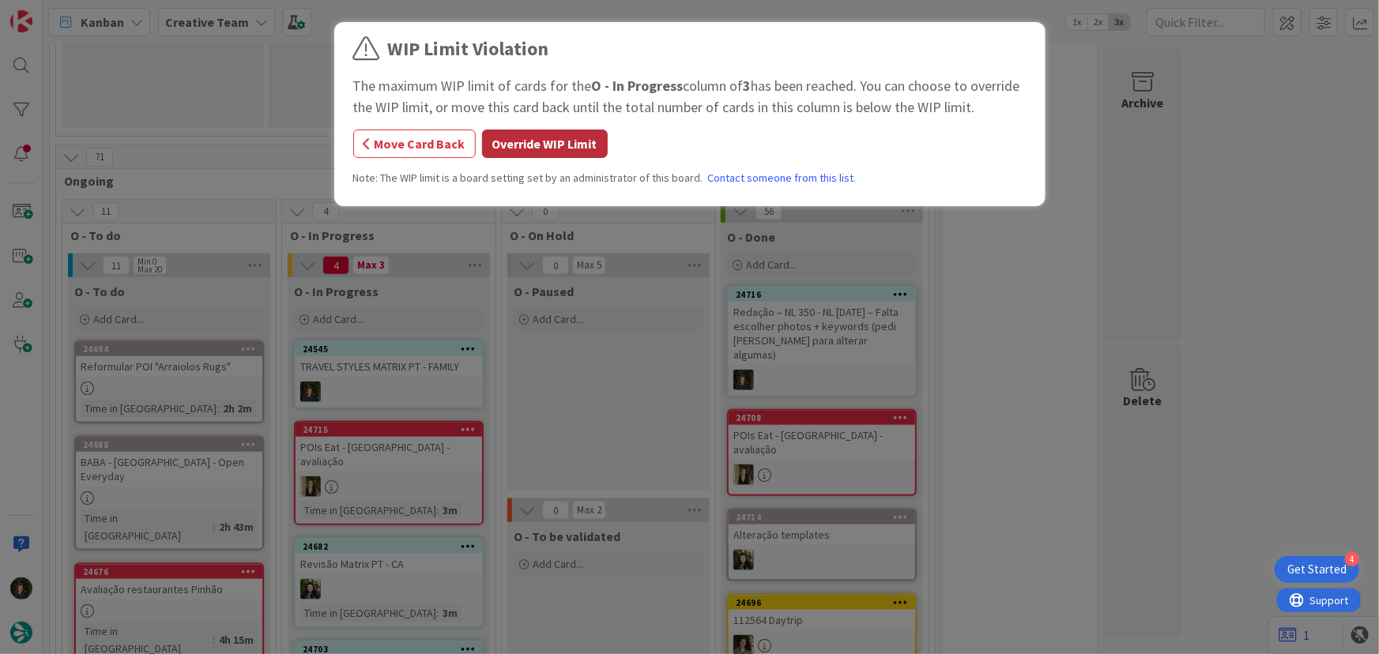
click at [550, 153] on button "Override WIP Limit" at bounding box center [545, 144] width 126 height 28
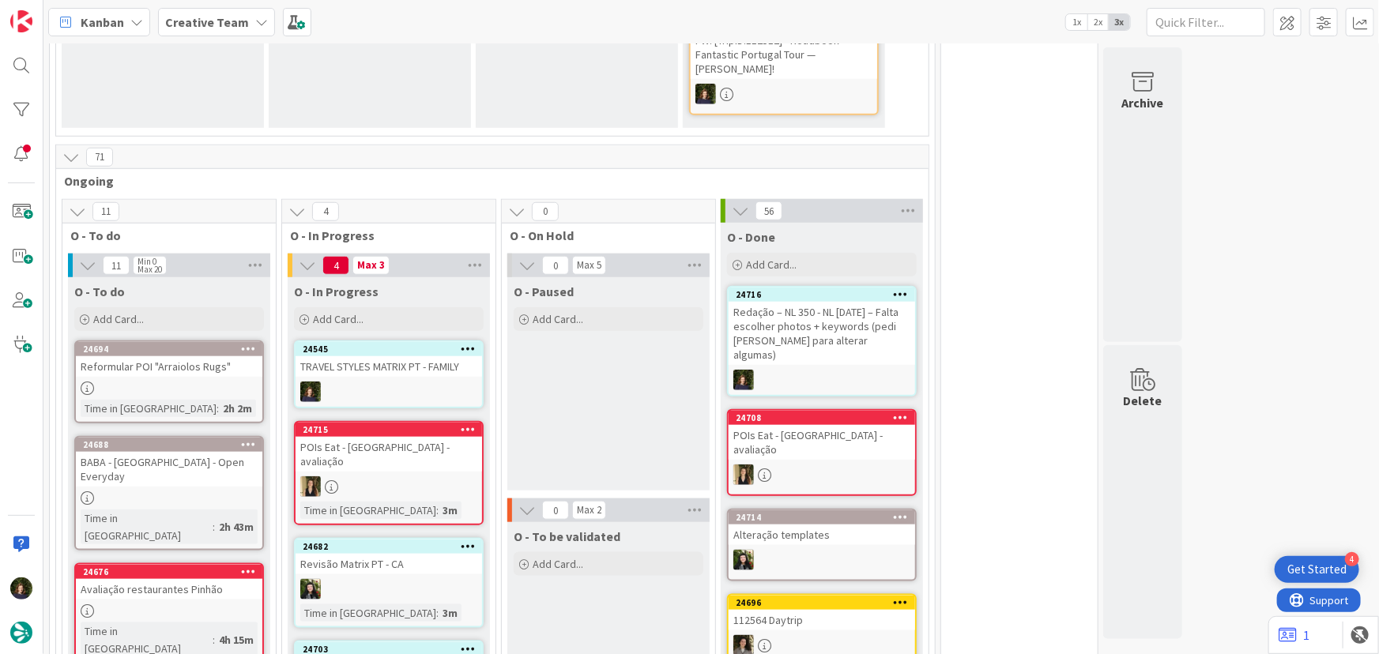
click at [904, 288] on icon at bounding box center [901, 293] width 15 height 11
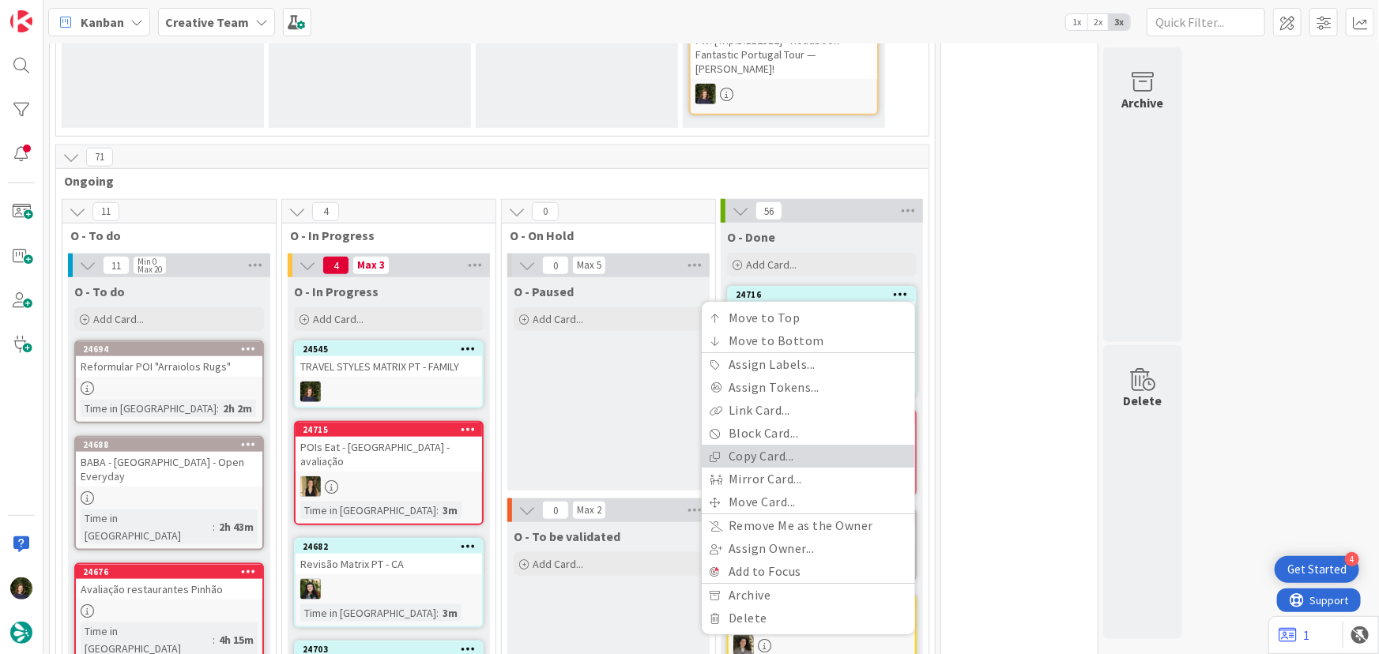
click at [812, 446] on link "Copy Card..." at bounding box center [808, 457] width 213 height 23
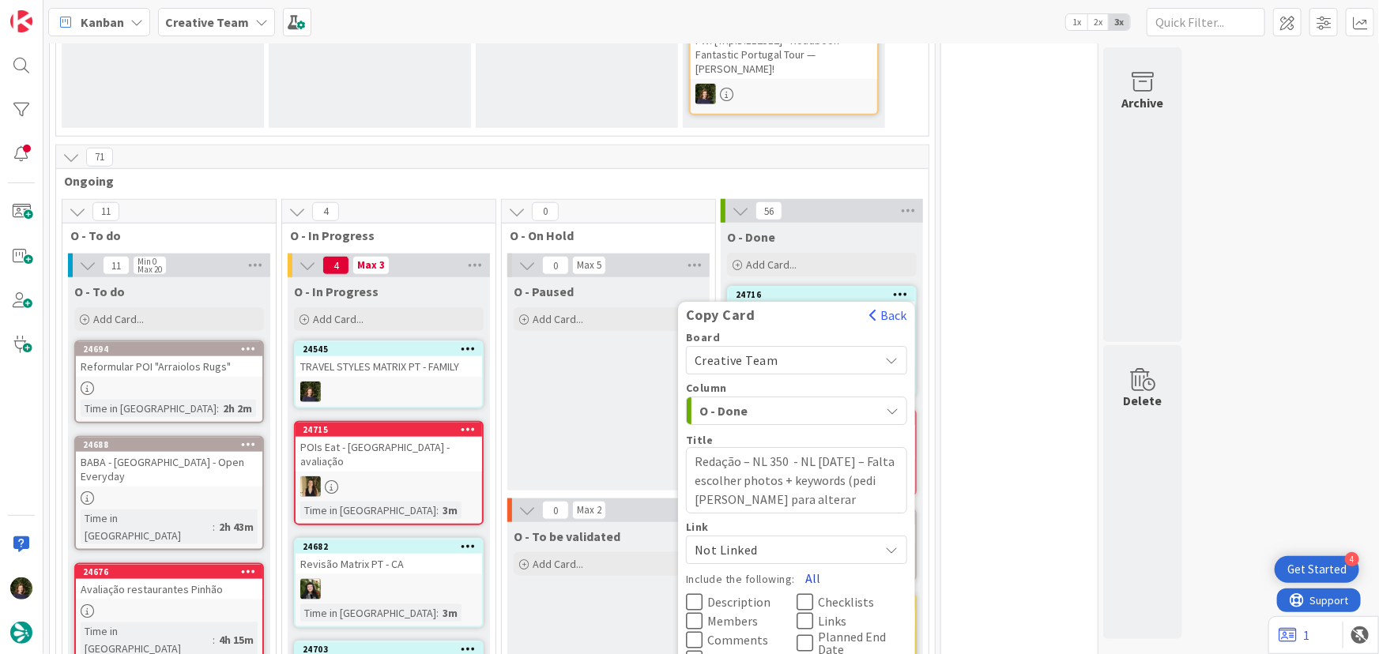
click at [804, 564] on button "All" at bounding box center [813, 578] width 36 height 28
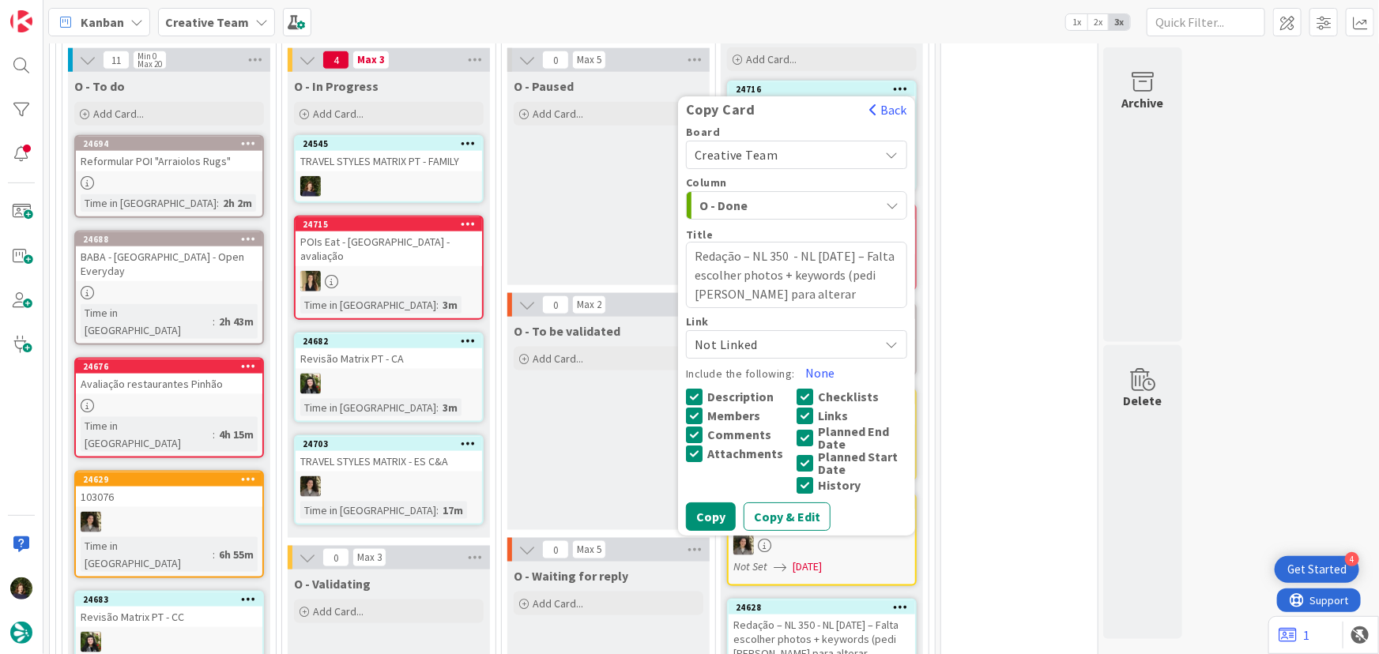
scroll to position [861, 0]
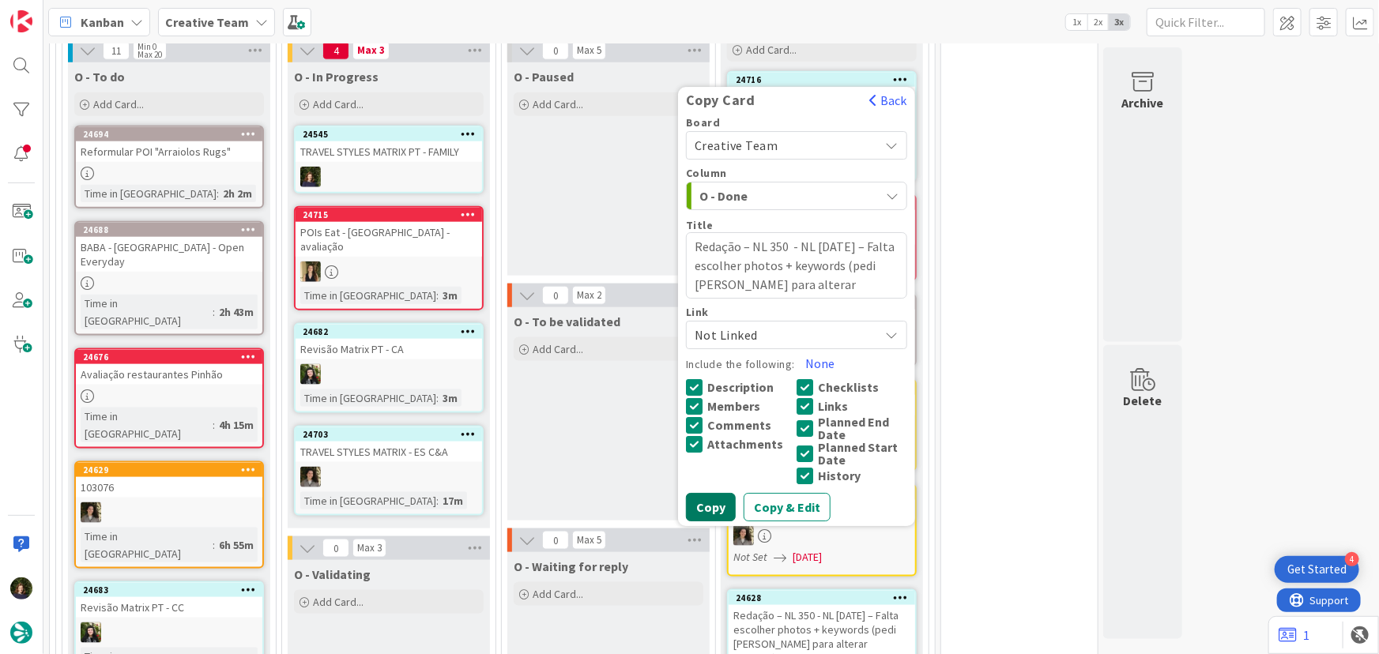
click at [704, 493] on button "Copy" at bounding box center [711, 507] width 50 height 28
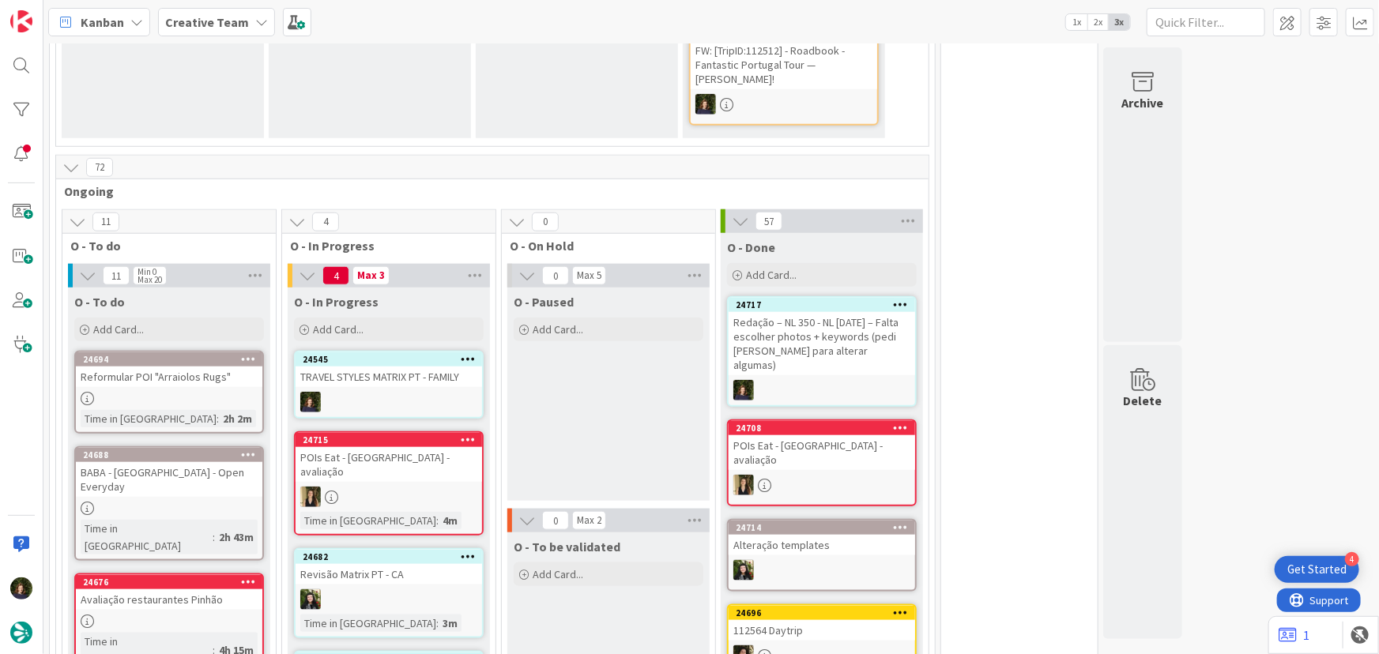
scroll to position [642, 0]
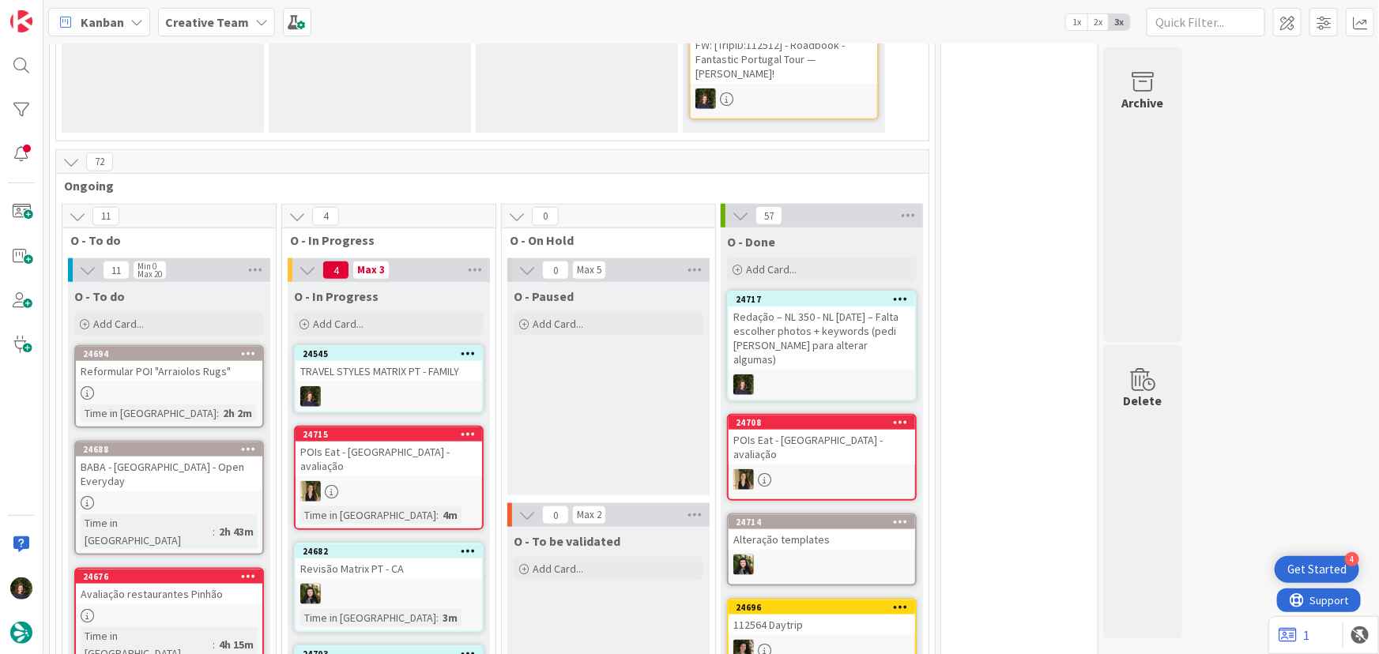
click at [367, 386] on div at bounding box center [389, 396] width 186 height 21
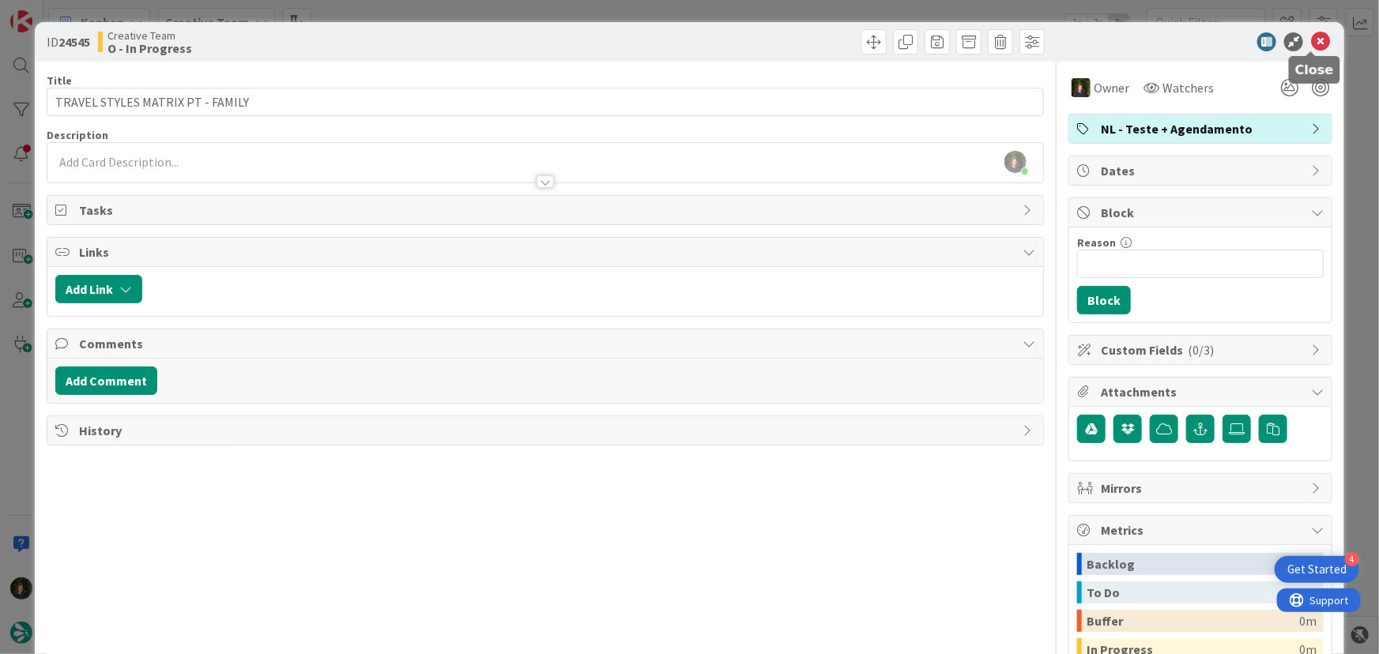
click at [1311, 43] on icon at bounding box center [1320, 41] width 19 height 19
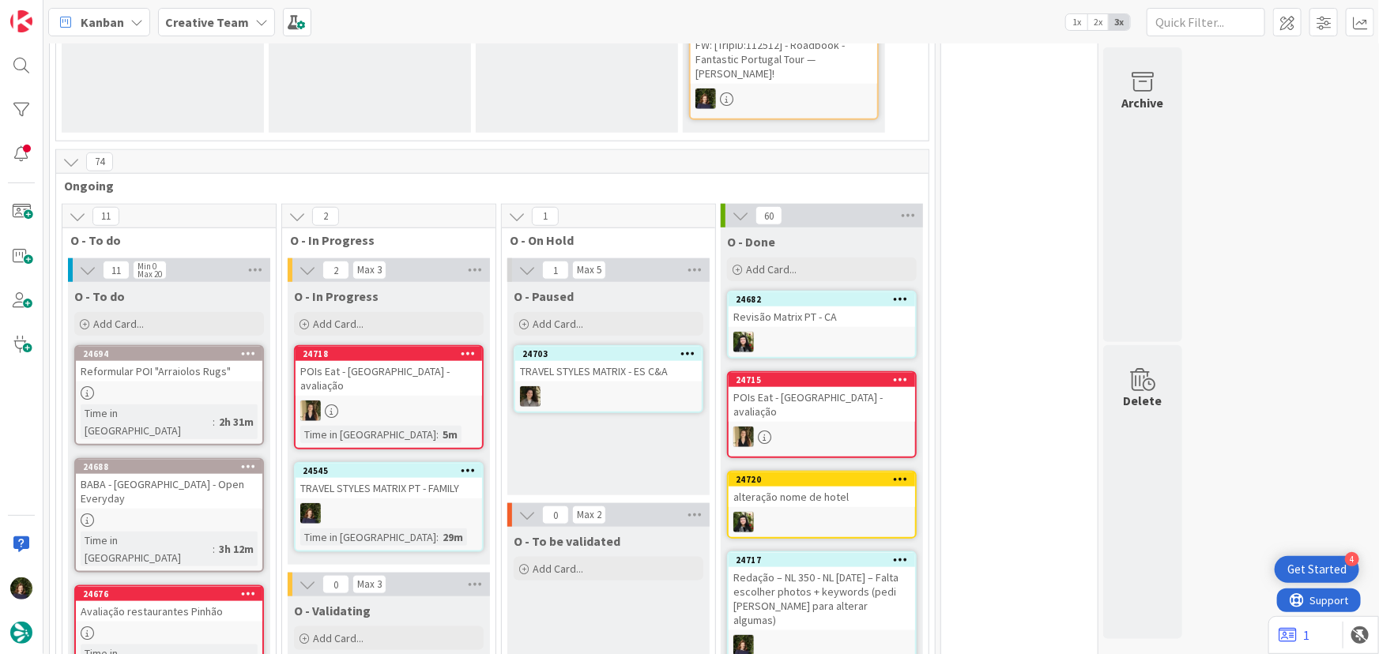
type textarea "x"
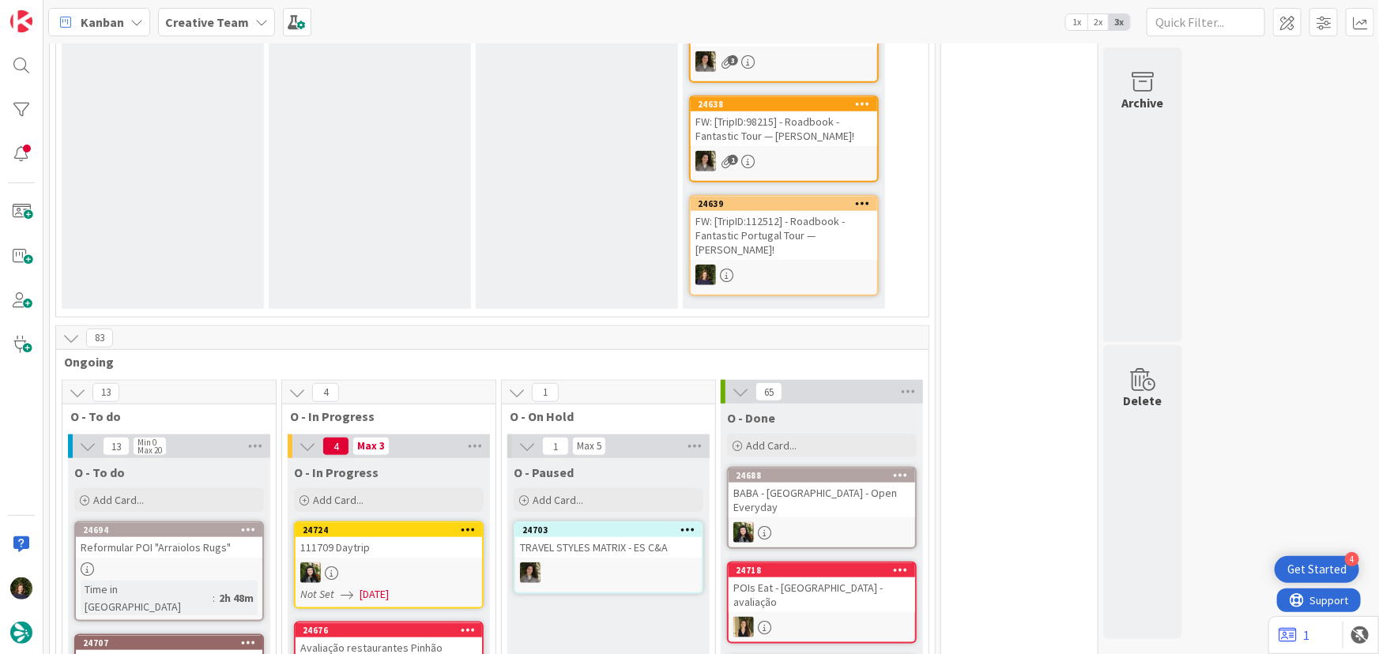
scroll to position [861, 0]
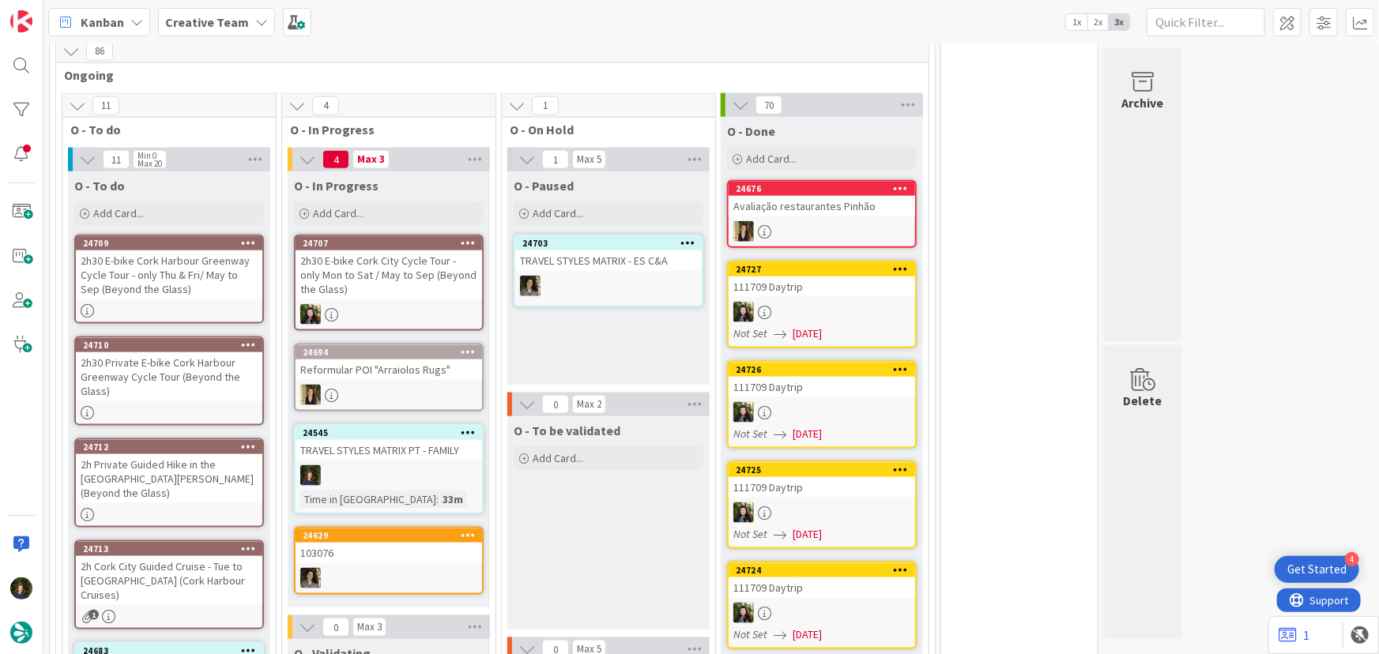
click at [133, 265] on div "2h30 E-bike Cork Harbour Greenway Cycle Tour - only Thu & Fri/ May to Sep (Beyo…" at bounding box center [169, 274] width 186 height 49
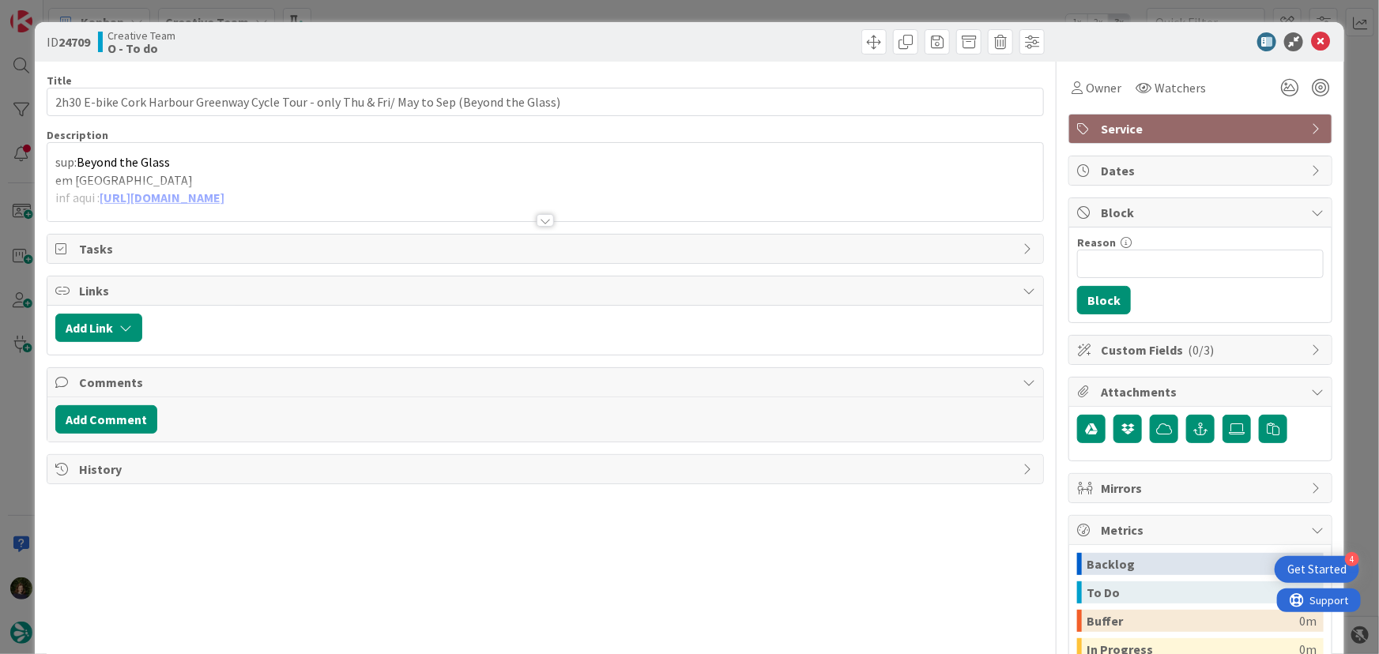
click at [541, 220] on div at bounding box center [545, 220] width 17 height 13
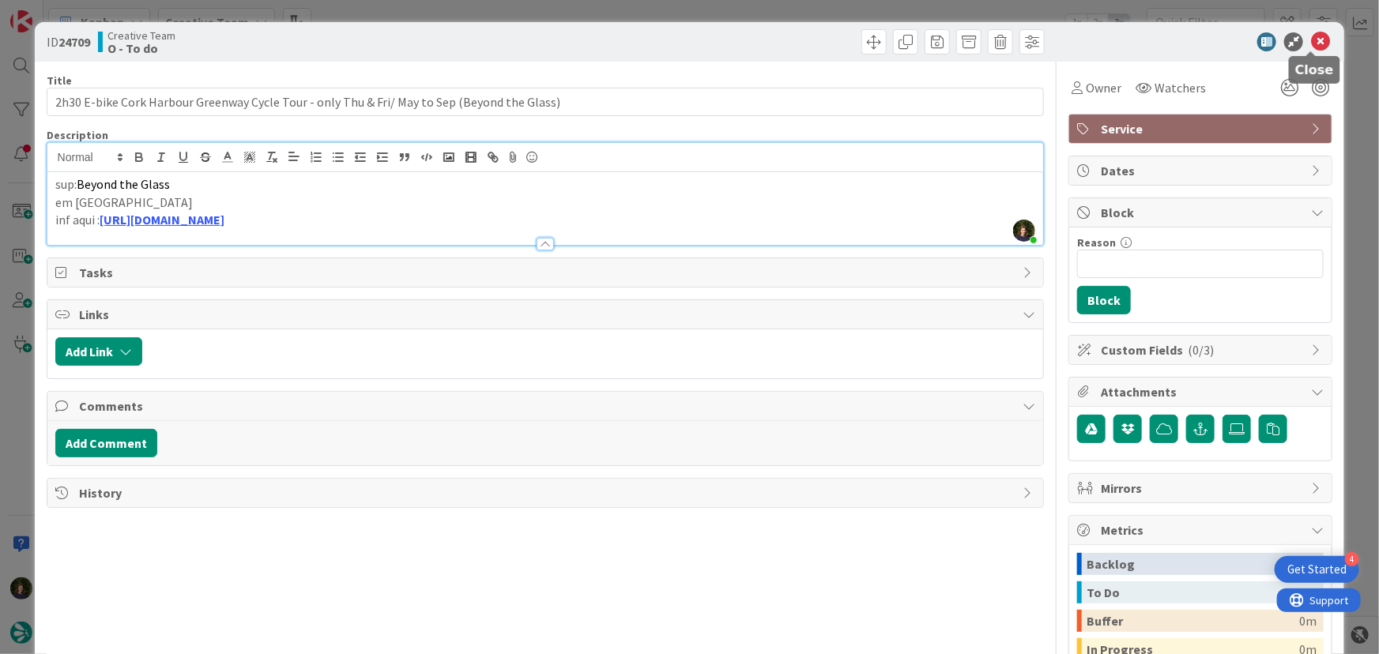
click at [1311, 46] on icon at bounding box center [1320, 41] width 19 height 19
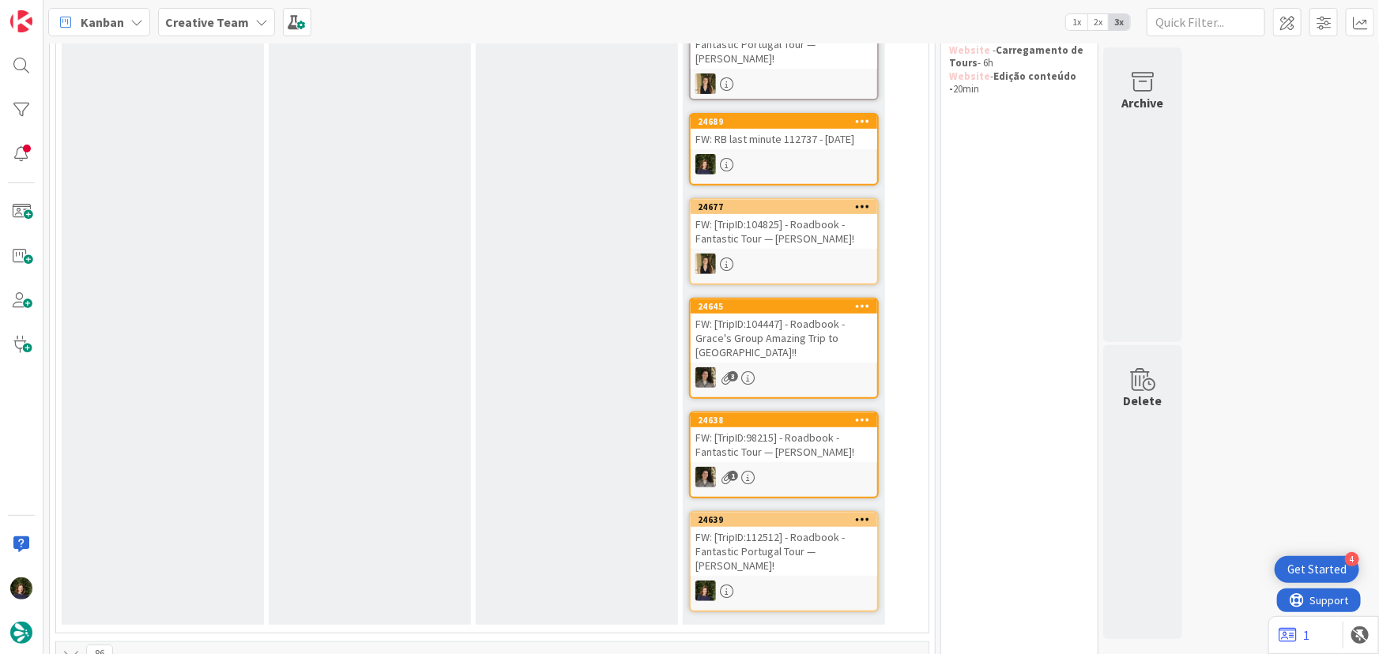
scroll to position [503, 0]
